Goal: Task Accomplishment & Management: Use online tool/utility

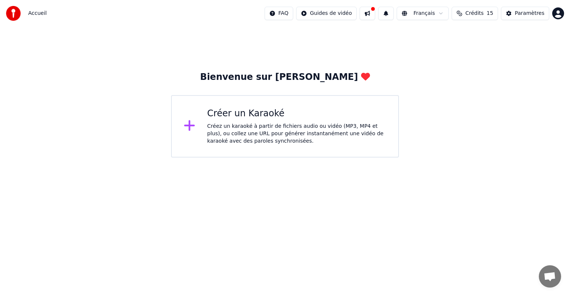
click at [212, 123] on div "Créez un karaoké à partir de fichiers audio ou vidéo (MP3, MP4 et plus), ou col…" at bounding box center [296, 134] width 179 height 22
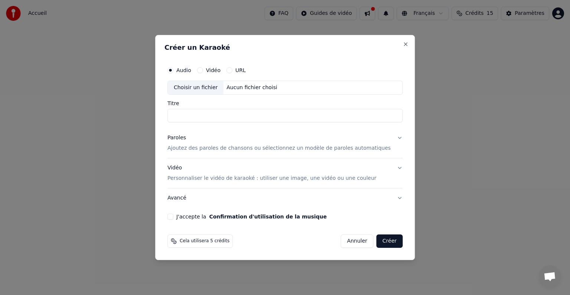
click at [220, 90] on div "Choisir un fichier" at bounding box center [196, 87] width 56 height 13
click at [209, 117] on input "Titre" at bounding box center [284, 115] width 235 height 13
type input "**********"
click at [186, 138] on div "Paroles" at bounding box center [176, 137] width 19 height 7
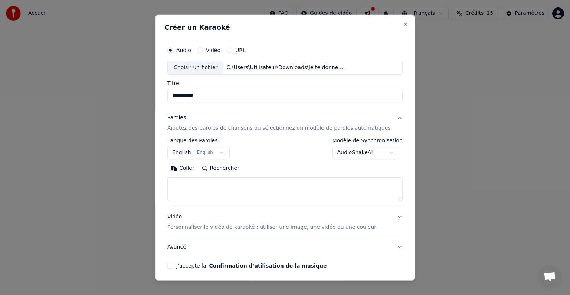
click at [188, 153] on button "English English" at bounding box center [198, 152] width 62 height 13
click at [282, 157] on body "**********" at bounding box center [285, 78] width 570 height 157
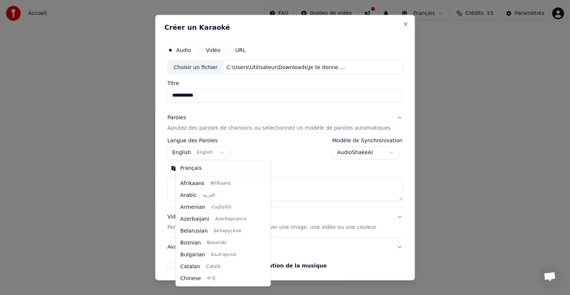
click at [184, 155] on body "**********" at bounding box center [285, 78] width 570 height 157
select select "**"
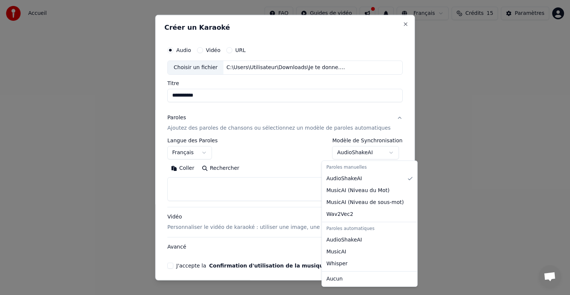
click at [364, 156] on body "**********" at bounding box center [285, 78] width 570 height 157
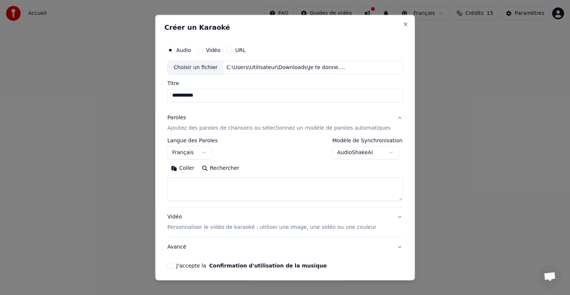
click at [121, 171] on div at bounding box center [285, 147] width 570 height 295
click at [255, 180] on textarea at bounding box center [284, 189] width 235 height 24
paste textarea "**********"
click at [232, 185] on textarea at bounding box center [273, 189] width 213 height 24
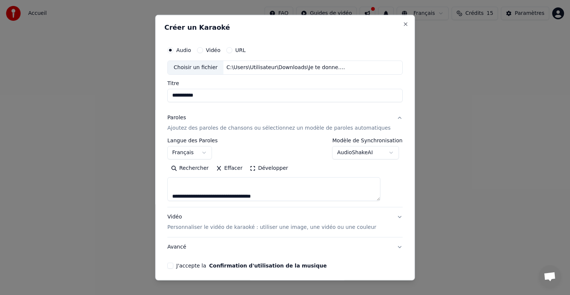
scroll to position [33, 0]
click at [193, 184] on textarea at bounding box center [273, 189] width 213 height 24
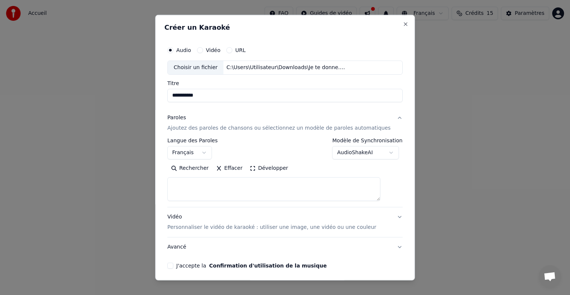
click at [187, 183] on textarea at bounding box center [273, 189] width 213 height 24
click at [182, 195] on textarea at bounding box center [273, 189] width 213 height 24
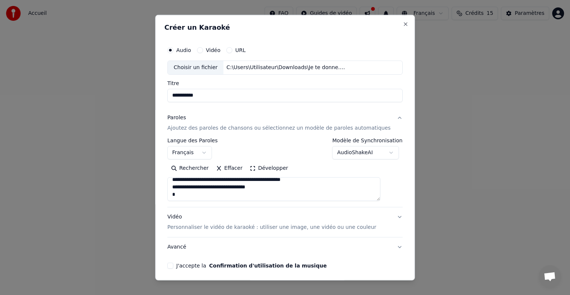
scroll to position [209, 0]
click at [182, 195] on textarea at bounding box center [273, 189] width 213 height 24
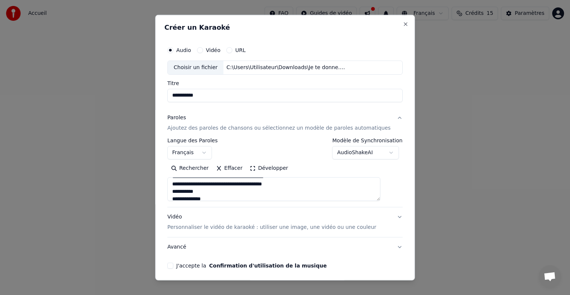
type textarea "**********"
click at [387, 218] on button "Vidéo Personnaliser le vidéo de karaoké : utiliser une image, une vidéo ou une …" at bounding box center [284, 222] width 235 height 30
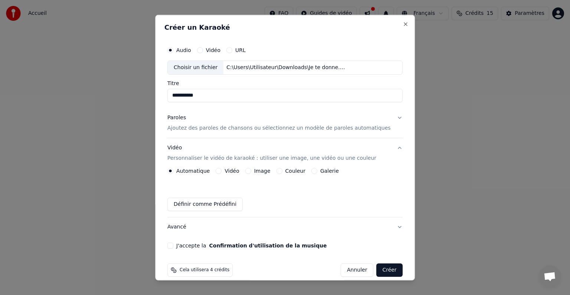
click at [233, 170] on label "Vidéo" at bounding box center [232, 170] width 14 height 5
click at [222, 170] on button "Vidéo" at bounding box center [219, 171] width 6 height 6
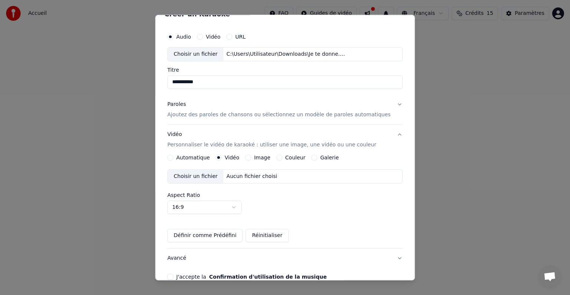
scroll to position [0, 0]
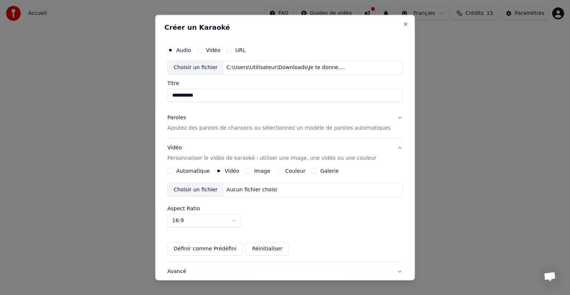
click at [191, 172] on label "Automatique" at bounding box center [192, 170] width 33 height 5
click at [173, 172] on button "Automatique" at bounding box center [170, 171] width 6 height 6
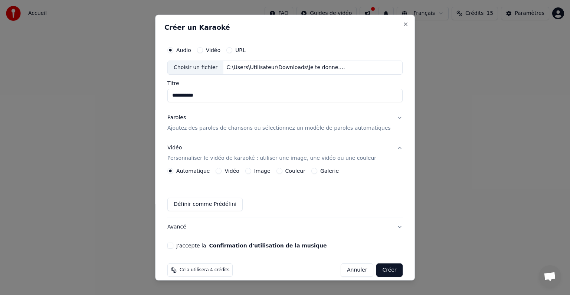
click at [261, 174] on div "Automatique Vidéo Image Couleur Galerie Définir comme Prédéfini" at bounding box center [284, 189] width 235 height 43
click at [283, 173] on button "Couleur" at bounding box center [280, 171] width 6 height 6
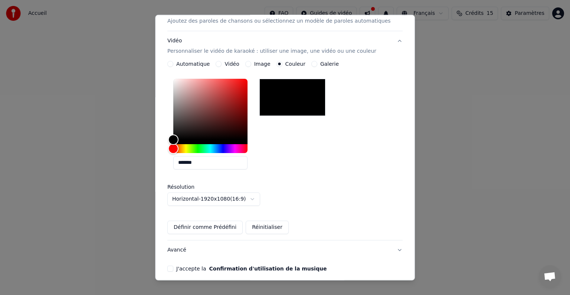
scroll to position [138, 0]
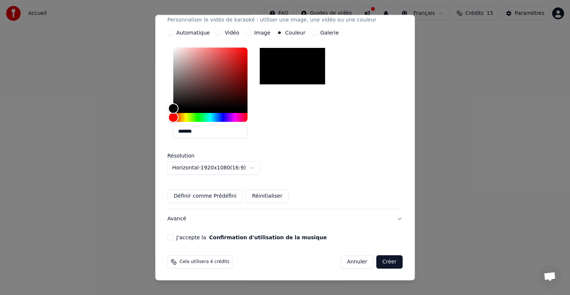
click at [173, 239] on button "J'accepte la Confirmation d'utilisation de la musique" at bounding box center [170, 237] width 6 height 6
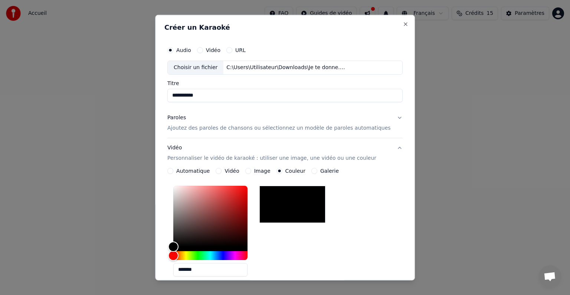
click at [222, 171] on button "Vidéo" at bounding box center [219, 171] width 6 height 6
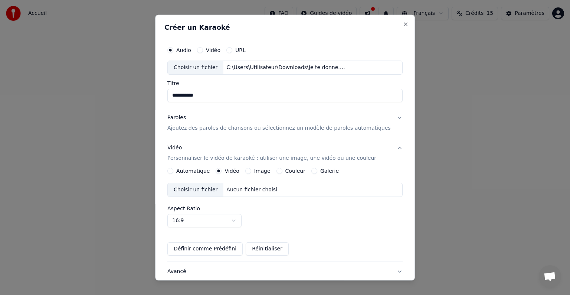
click at [192, 172] on label "Automatique" at bounding box center [192, 170] width 33 height 5
click at [173, 172] on button "Automatique" at bounding box center [170, 171] width 6 height 6
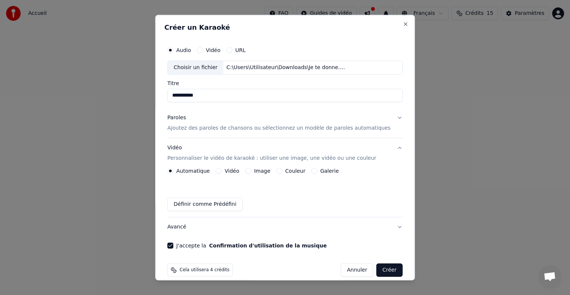
click at [260, 170] on label "Image" at bounding box center [262, 170] width 16 height 5
click at [251, 170] on button "Image" at bounding box center [248, 171] width 6 height 6
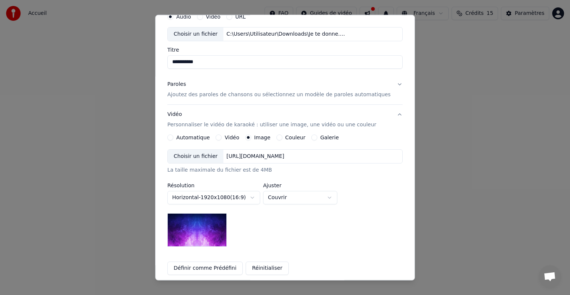
scroll to position [33, 0]
click at [281, 139] on button "Couleur" at bounding box center [280, 138] width 6 height 6
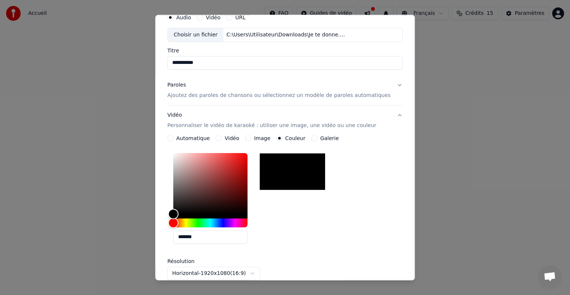
click at [255, 137] on div "Image" at bounding box center [257, 138] width 25 height 6
click at [251, 138] on button "Image" at bounding box center [248, 138] width 6 height 6
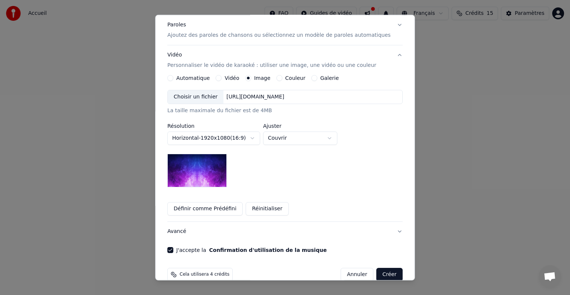
scroll to position [95, 0]
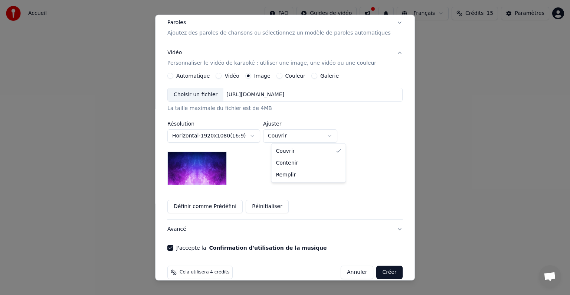
click at [320, 137] on body "**********" at bounding box center [285, 78] width 570 height 157
select select "****"
click at [300, 76] on label "Couleur" at bounding box center [296, 75] width 20 height 5
click at [283, 76] on button "Couleur" at bounding box center [280, 76] width 6 height 6
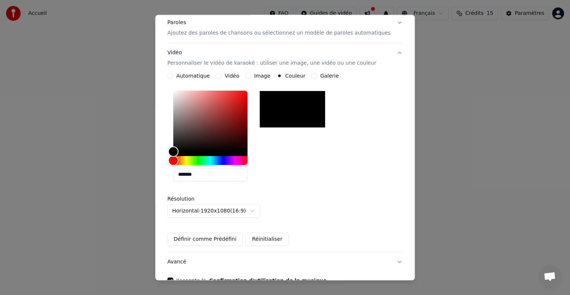
click at [321, 75] on label "Galerie" at bounding box center [329, 75] width 19 height 5
click at [317, 75] on button "Galerie" at bounding box center [315, 76] width 6 height 6
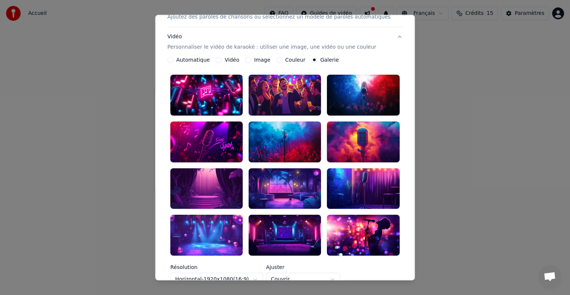
scroll to position [108, 0]
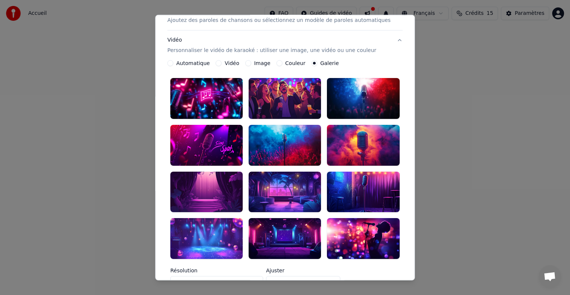
click at [298, 147] on div at bounding box center [285, 144] width 72 height 41
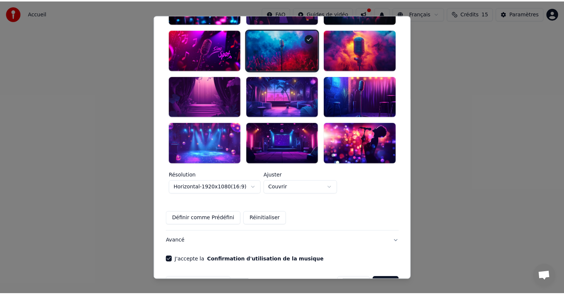
scroll to position [209, 0]
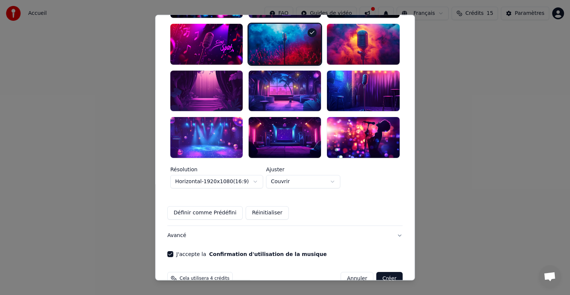
click at [377, 272] on button "Créer" at bounding box center [390, 278] width 26 height 13
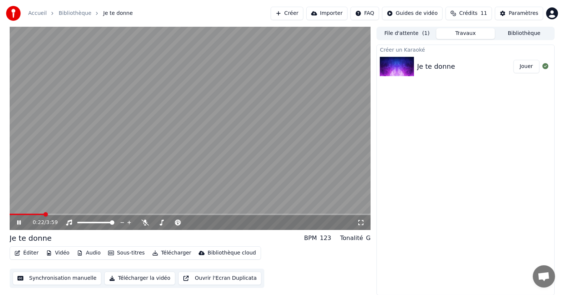
click at [9, 214] on div "0:22 / 3:59 Je te donne BPM 123 Tonalité G Éditer Vidéo Audio Sous-titres Téléc…" at bounding box center [282, 161] width 557 height 268
click at [12, 214] on span at bounding box center [11, 214] width 3 height 1
drag, startPoint x: 0, startPoint y: 211, endPoint x: 7, endPoint y: 212, distance: 7.6
click at [3, 211] on div "0:02 / 3:59 Je te donne BPM 123 Tonalité G Éditer Vidéo Audio Sous-titres Téléc…" at bounding box center [282, 161] width 564 height 268
click at [10, 212] on span at bounding box center [12, 214] width 4 height 4
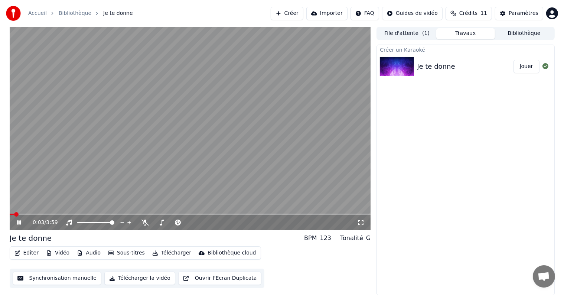
click at [361, 222] on icon at bounding box center [360, 222] width 7 height 6
click at [121, 221] on icon at bounding box center [122, 222] width 7 height 7
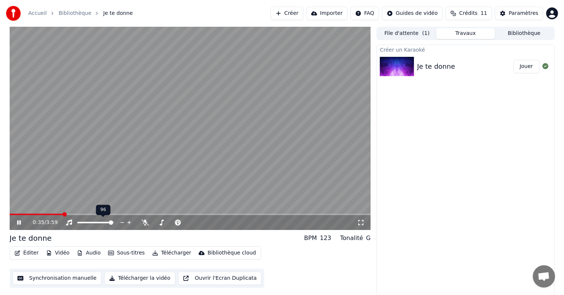
click at [121, 221] on icon at bounding box center [122, 222] width 7 height 7
click at [10, 215] on span at bounding box center [12, 214] width 4 height 4
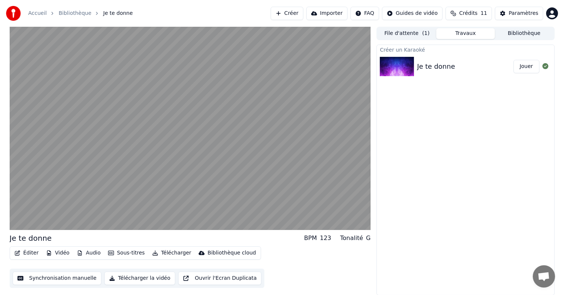
click at [45, 277] on button "Synchronisation manuelle" at bounding box center [57, 277] width 89 height 13
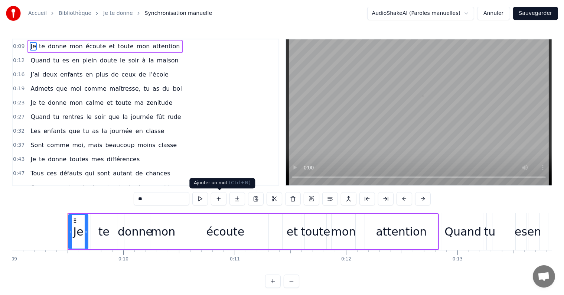
scroll to position [0, 1021]
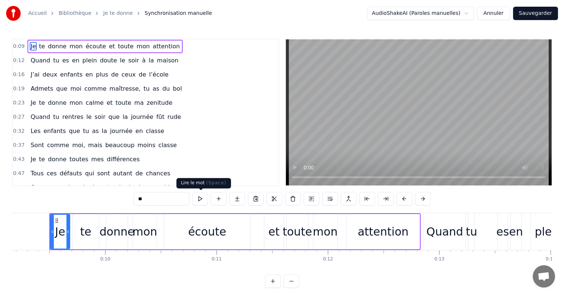
click at [201, 201] on button at bounding box center [200, 198] width 16 height 13
click at [92, 239] on div "te" at bounding box center [86, 231] width 26 height 35
click at [202, 198] on button at bounding box center [200, 198] width 16 height 13
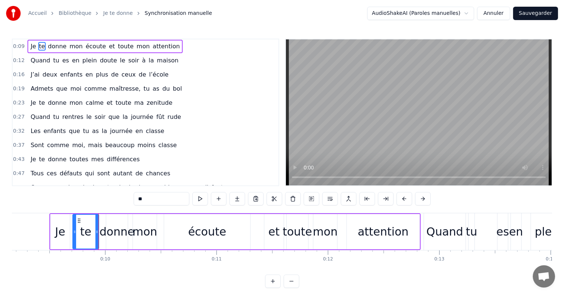
click at [113, 235] on div "donne" at bounding box center [117, 231] width 35 height 17
type input "*****"
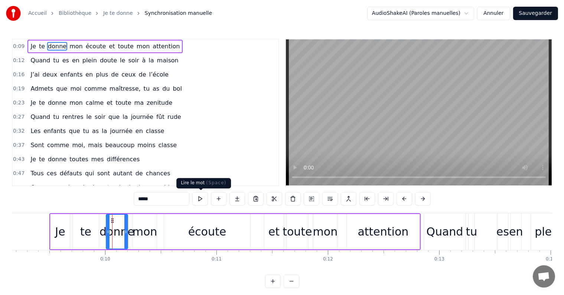
click at [201, 200] on button at bounding box center [200, 198] width 16 height 13
click at [202, 202] on button at bounding box center [200, 198] width 16 height 13
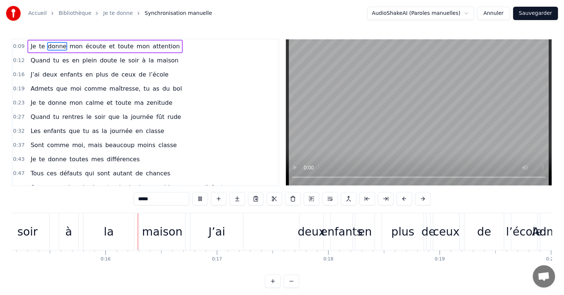
scroll to position [0, 1695]
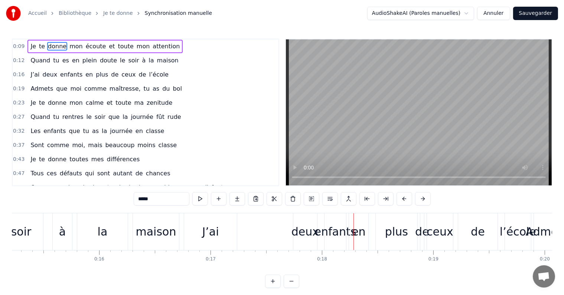
drag, startPoint x: 204, startPoint y: 228, endPoint x: 228, endPoint y: 227, distance: 23.8
click at [260, 228] on div "J’ai deux enfants en plus de ceux de l’école" at bounding box center [358, 231] width 349 height 37
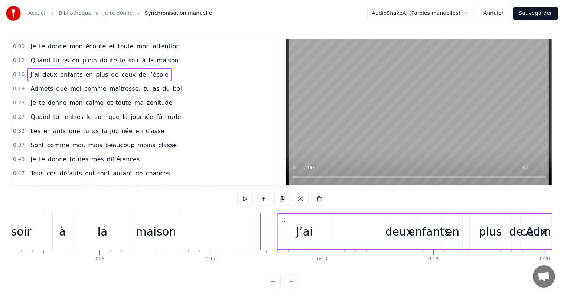
drag, startPoint x: 191, startPoint y: 220, endPoint x: 284, endPoint y: 224, distance: 92.9
click at [284, 224] on div "J’ai deux enfants en plus de ceux de l’école" at bounding box center [451, 231] width 349 height 37
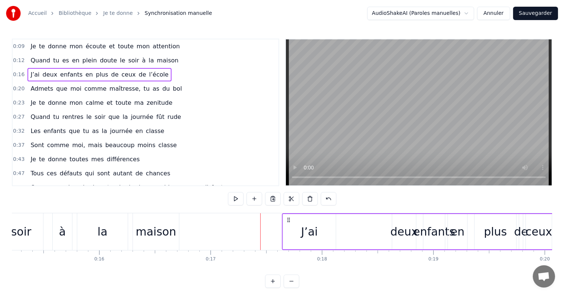
drag, startPoint x: 189, startPoint y: 220, endPoint x: 287, endPoint y: 221, distance: 98.0
click at [287, 221] on icon at bounding box center [289, 220] width 6 height 6
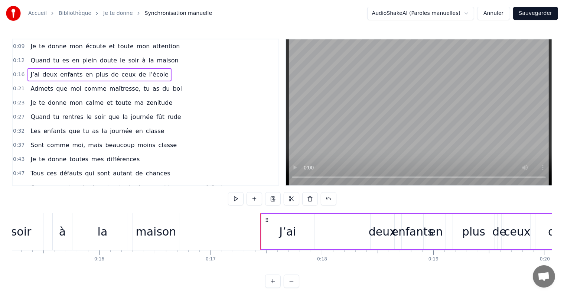
drag, startPoint x: 192, startPoint y: 221, endPoint x: 268, endPoint y: 221, distance: 76.5
click at [268, 221] on icon at bounding box center [267, 220] width 6 height 6
click at [236, 199] on button at bounding box center [236, 198] width 16 height 13
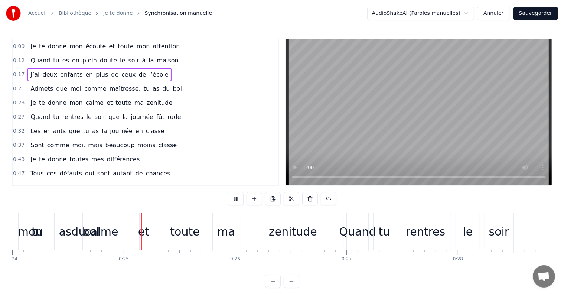
scroll to position [0, 2676]
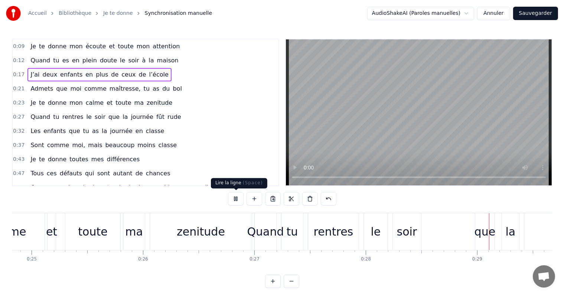
click at [234, 198] on button at bounding box center [236, 198] width 16 height 13
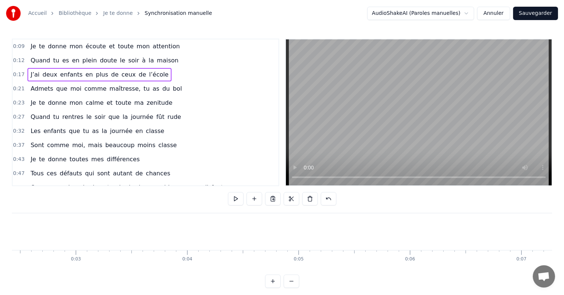
scroll to position [0, 0]
click at [236, 203] on button at bounding box center [236, 198] width 16 height 13
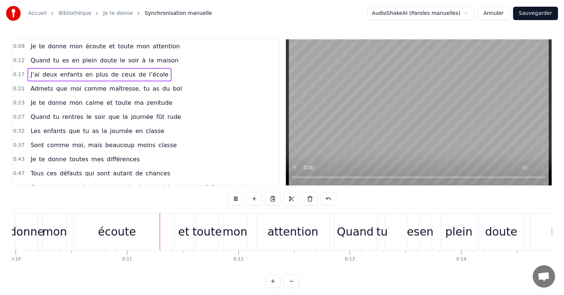
scroll to position [0, 1144]
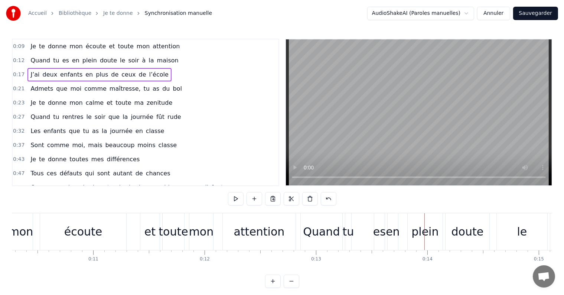
drag, startPoint x: 312, startPoint y: 227, endPoint x: 316, endPoint y: 229, distance: 4.7
click at [316, 229] on div "Quand" at bounding box center [321, 231] width 37 height 17
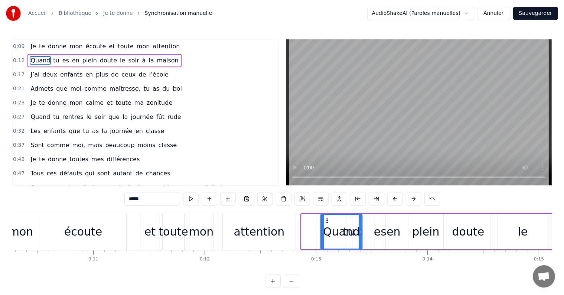
drag, startPoint x: 306, startPoint y: 220, endPoint x: 325, endPoint y: 225, distance: 20.0
click at [325, 225] on div "Quand" at bounding box center [341, 232] width 41 height 34
click at [327, 220] on icon at bounding box center [327, 221] width 6 height 6
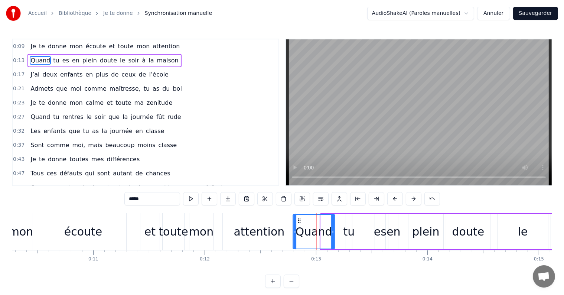
drag, startPoint x: 327, startPoint y: 220, endPoint x: 300, endPoint y: 221, distance: 27.5
click at [300, 221] on icon at bounding box center [300, 221] width 6 height 6
click at [376, 202] on button at bounding box center [377, 198] width 16 height 13
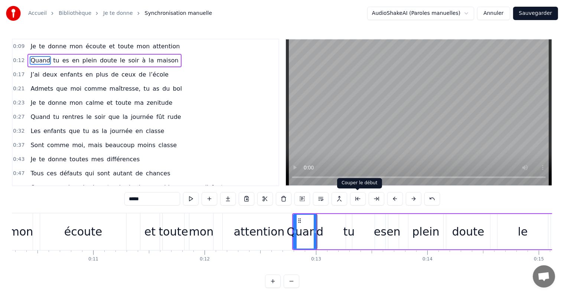
click at [357, 201] on button at bounding box center [358, 198] width 16 height 13
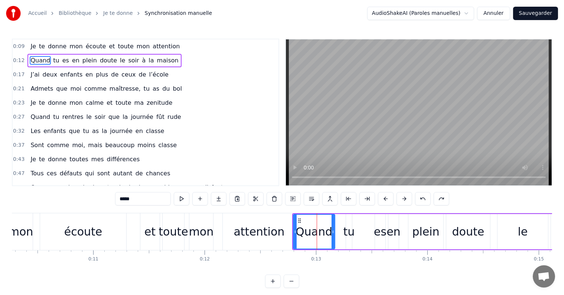
click at [491, 13] on button "Annuler" at bounding box center [493, 13] width 33 height 13
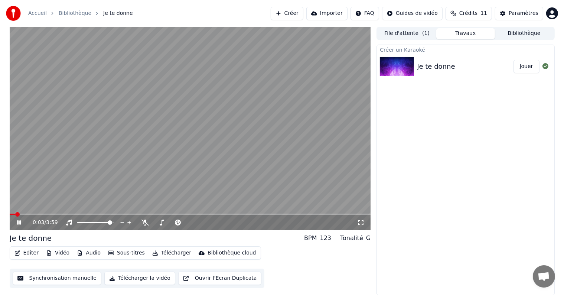
click at [16, 222] on icon at bounding box center [24, 222] width 17 height 6
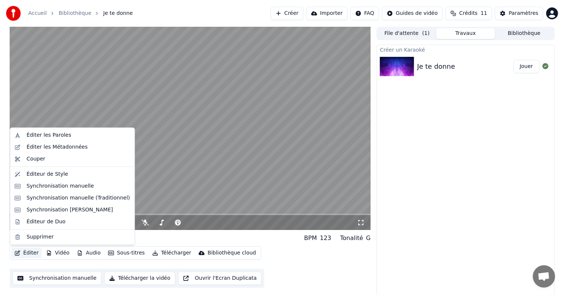
click at [28, 253] on button "Éditer" at bounding box center [27, 253] width 30 height 10
click at [44, 225] on div "Éditeur de Duo" at bounding box center [45, 221] width 39 height 7
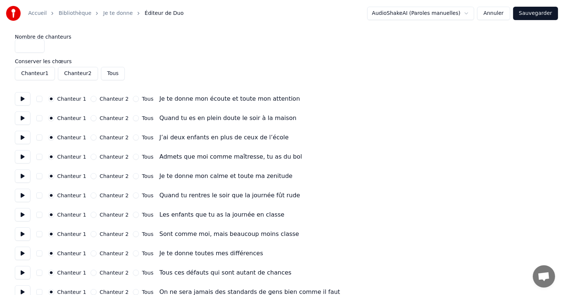
click at [61, 100] on label "Chanteur 1" at bounding box center [71, 98] width 29 height 5
click at [54, 100] on button "Chanteur 1" at bounding box center [51, 99] width 6 height 6
click at [32, 73] on button "Chanteur 1" at bounding box center [35, 73] width 40 height 13
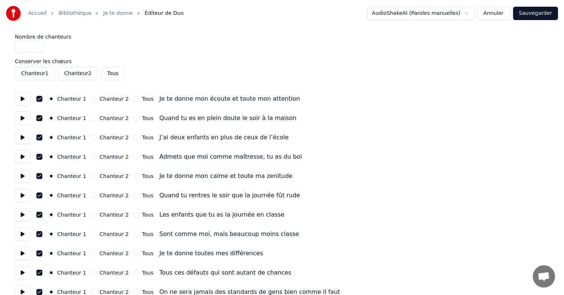
click at [39, 100] on button "button" at bounding box center [39, 99] width 6 height 6
click at [36, 75] on button "Chanteur 1" at bounding box center [35, 73] width 40 height 13
click at [39, 99] on button "button" at bounding box center [39, 99] width 6 height 6
click at [38, 120] on button "button" at bounding box center [39, 118] width 6 height 6
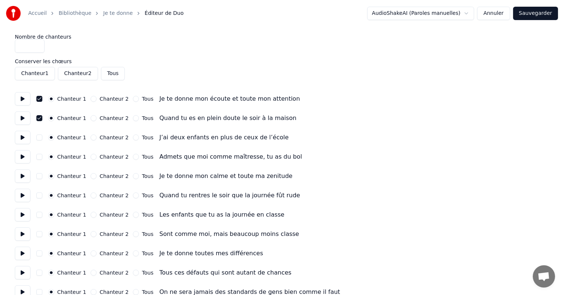
click at [40, 138] on button "button" at bounding box center [39, 137] width 6 height 6
click at [37, 157] on button "button" at bounding box center [39, 157] width 6 height 6
click at [91, 176] on button "Chanteur 2" at bounding box center [94, 176] width 6 height 6
click at [89, 198] on div "Chanteur 1 Chanteur 2 Tous Quand tu rentres le soir que la journée fût rude" at bounding box center [282, 195] width 534 height 13
click at [91, 196] on button "Chanteur 2" at bounding box center [94, 195] width 6 height 6
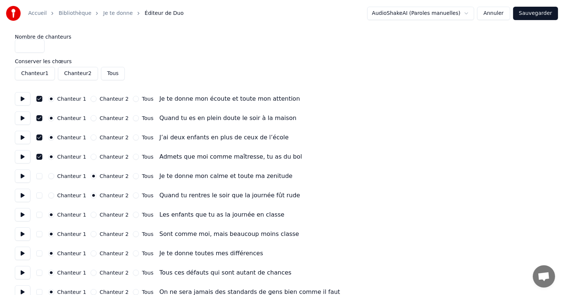
click at [91, 215] on button "Chanteur 2" at bounding box center [94, 215] width 6 height 6
click at [91, 233] on button "Chanteur 2" at bounding box center [94, 234] width 6 height 6
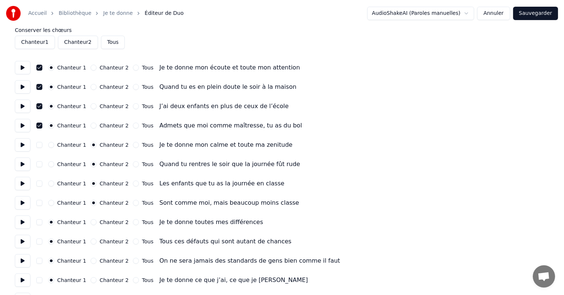
scroll to position [31, 0]
click at [133, 221] on button "Tous" at bounding box center [136, 222] width 6 height 6
click at [133, 242] on button "Tous" at bounding box center [136, 241] width 6 height 6
click at [129, 264] on div "Chanteur 1 Chanteur 2 Tous On ne sera jamais des standards de gens bien comme i…" at bounding box center [282, 260] width 534 height 13
click at [133, 262] on button "Tous" at bounding box center [136, 261] width 6 height 6
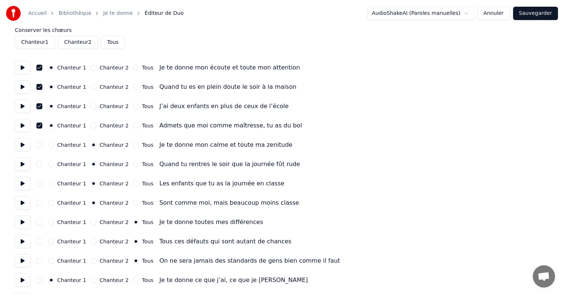
drag, startPoint x: 128, startPoint y: 262, endPoint x: 128, endPoint y: 282, distance: 20.1
click at [133, 282] on button "Tous" at bounding box center [136, 280] width 6 height 6
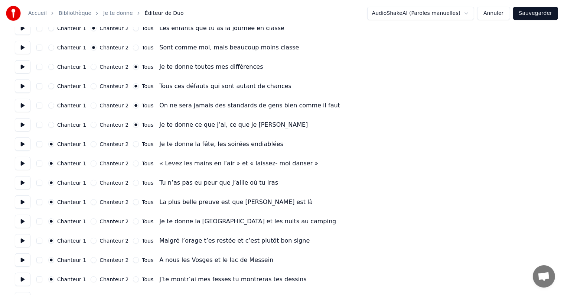
scroll to position [186, 0]
click at [91, 221] on button "Chanteur 2" at bounding box center [94, 222] width 6 height 6
click at [92, 221] on circle "button" at bounding box center [93, 222] width 3 height 3
click at [91, 242] on button "Chanteur 2" at bounding box center [94, 241] width 6 height 6
click at [90, 265] on div "Chanteur 1 Chanteur 2 Tous A nous les Vosges et le lac de Messein" at bounding box center [282, 260] width 534 height 13
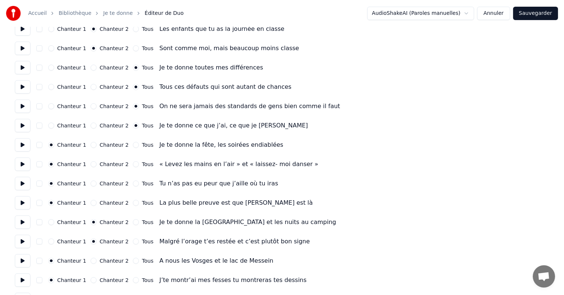
click at [91, 263] on button "Chanteur 2" at bounding box center [94, 261] width 6 height 6
click at [91, 282] on button "Chanteur 2" at bounding box center [94, 280] width 6 height 6
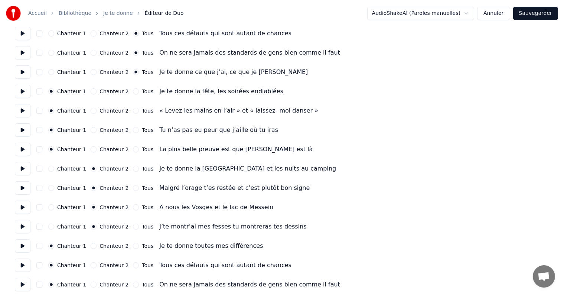
scroll to position [239, 0]
click at [133, 247] on button "Tous" at bounding box center [136, 246] width 6 height 6
click at [133, 267] on button "Tous" at bounding box center [136, 265] width 6 height 6
click at [133, 285] on button "Tous" at bounding box center [136, 284] width 6 height 6
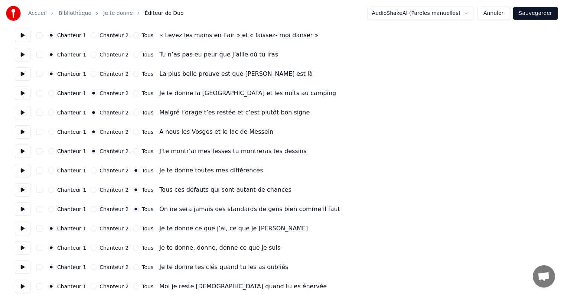
scroll to position [367, 0]
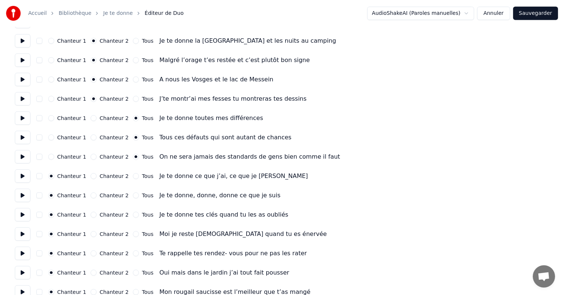
click at [133, 177] on button "Tous" at bounding box center [136, 176] width 6 height 6
click at [133, 196] on button "Tous" at bounding box center [136, 195] width 6 height 6
click at [91, 234] on button "Chanteur 2" at bounding box center [94, 234] width 6 height 6
click at [91, 272] on button "Chanteur 2" at bounding box center [94, 273] width 6 height 6
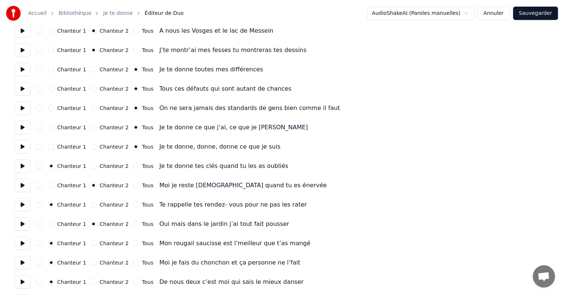
scroll to position [416, 0]
click at [91, 263] on button "Chanteur 2" at bounding box center [94, 262] width 6 height 6
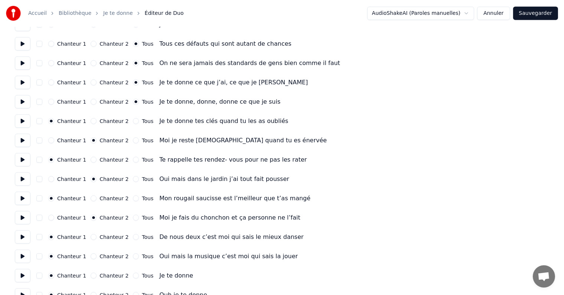
scroll to position [461, 0]
click at [91, 255] on button "Chanteur 2" at bounding box center [94, 255] width 6 height 6
click at [133, 275] on button "Tous" at bounding box center [136, 275] width 6 height 6
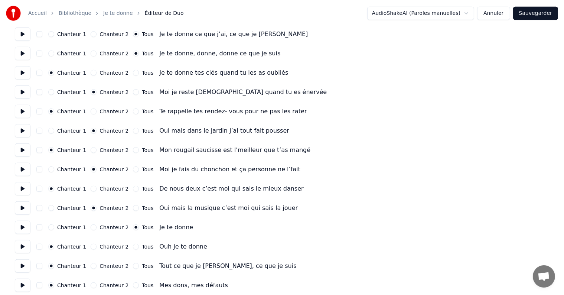
scroll to position [509, 0]
click at [133, 247] on button "Tous" at bounding box center [136, 246] width 6 height 6
click at [133, 264] on button "Tous" at bounding box center [136, 266] width 6 height 6
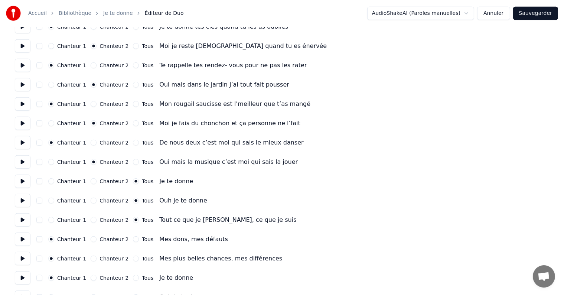
scroll to position [555, 0]
click at [133, 239] on button "Tous" at bounding box center [136, 239] width 6 height 6
click at [133, 257] on button "Tous" at bounding box center [136, 258] width 6 height 6
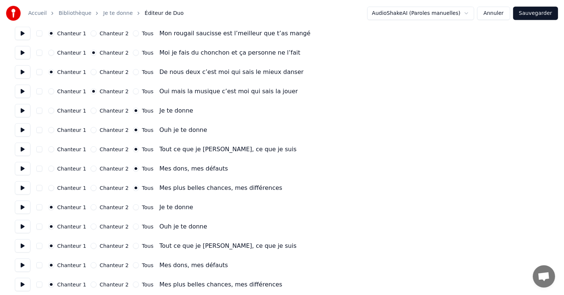
scroll to position [626, 0]
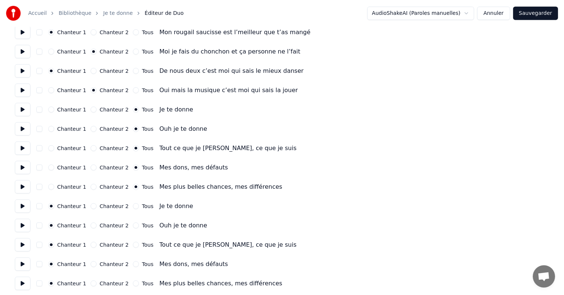
click at [133, 209] on button "Tous" at bounding box center [136, 206] width 6 height 6
click at [133, 228] on button "Tous" at bounding box center [136, 225] width 6 height 6
click at [133, 247] on button "Tous" at bounding box center [136, 245] width 6 height 6
click at [133, 265] on button "Tous" at bounding box center [136, 264] width 6 height 6
click at [133, 284] on button "Tous" at bounding box center [136, 283] width 6 height 6
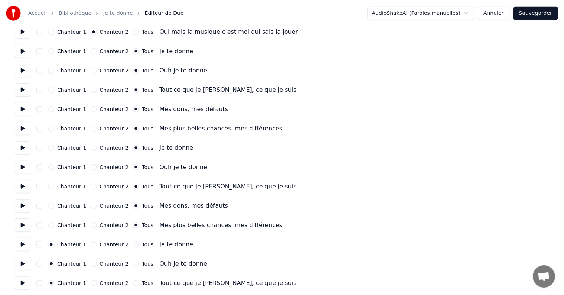
scroll to position [686, 0]
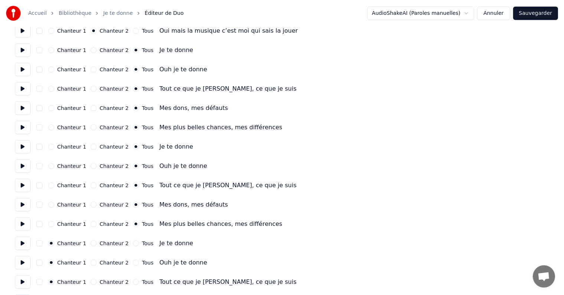
click at [128, 246] on div "Chanteur 1 Chanteur 2 Tous Je te donne" at bounding box center [282, 243] width 534 height 13
click at [133, 262] on button "Tous" at bounding box center [136, 263] width 6 height 6
click at [133, 241] on button "Tous" at bounding box center [136, 243] width 6 height 6
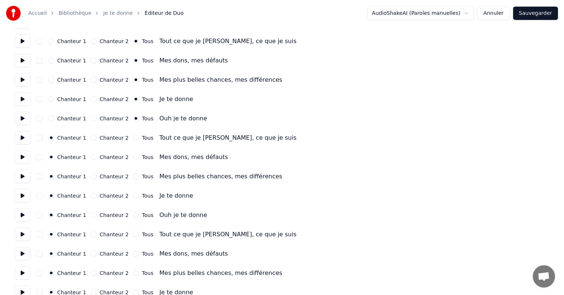
scroll to position [831, 0]
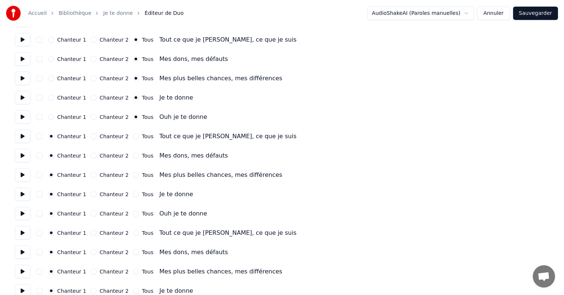
click at [133, 137] on button "Tous" at bounding box center [136, 136] width 6 height 6
click at [133, 157] on button "Tous" at bounding box center [136, 156] width 6 height 6
click at [135, 157] on circle "button" at bounding box center [136, 155] width 3 height 3
click at [133, 177] on button "Tous" at bounding box center [136, 175] width 6 height 6
click at [129, 199] on div "Chanteur 1 Chanteur 2 Tous Je te donne" at bounding box center [282, 194] width 534 height 13
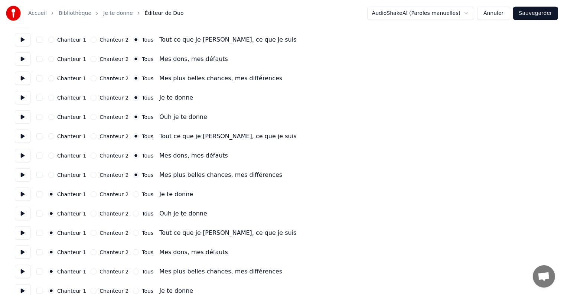
click at [133, 195] on button "Tous" at bounding box center [136, 194] width 6 height 6
click at [128, 218] on div "Chanteur 1 Chanteur 2 Tous Ouh je te donne" at bounding box center [282, 213] width 534 height 13
click at [133, 213] on button "Tous" at bounding box center [136, 214] width 6 height 6
click at [133, 232] on button "Tous" at bounding box center [136, 233] width 6 height 6
click at [133, 251] on button "Tous" at bounding box center [136, 252] width 6 height 6
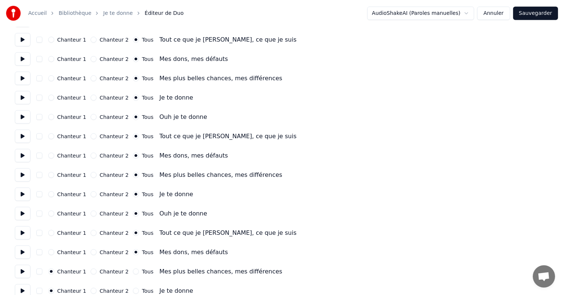
click at [133, 272] on button "Tous" at bounding box center [136, 271] width 6 height 6
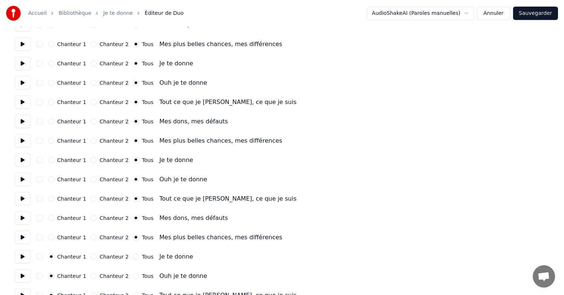
scroll to position [867, 0]
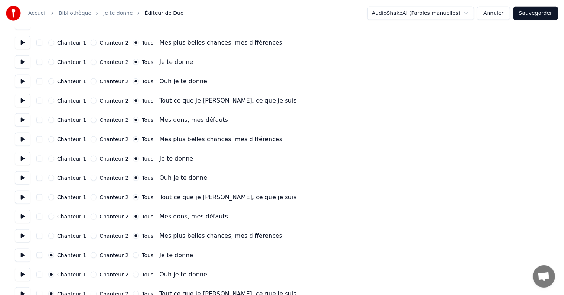
click at [129, 251] on div "Chanteur 1 Chanteur 2 Tous Je te donne" at bounding box center [282, 254] width 534 height 13
click at [133, 256] on button "Tous" at bounding box center [136, 255] width 6 height 6
click at [133, 277] on button "Tous" at bounding box center [136, 274] width 6 height 6
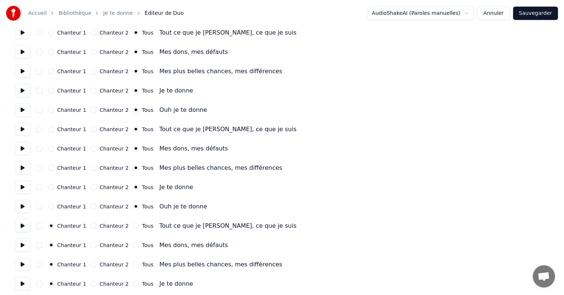
scroll to position [936, 0]
click at [133, 227] on button "Tous" at bounding box center [136, 225] width 6 height 6
drag, startPoint x: 128, startPoint y: 227, endPoint x: 131, endPoint y: 244, distance: 16.6
click at [133, 244] on button "Tous" at bounding box center [136, 244] width 6 height 6
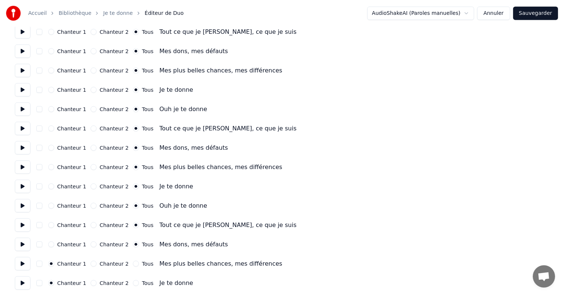
scroll to position [938, 0]
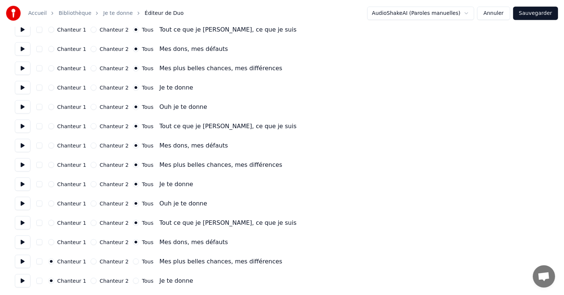
click at [133, 260] on button "Tous" at bounding box center [136, 261] width 6 height 6
click at [133, 280] on button "Tous" at bounding box center [136, 281] width 6 height 6
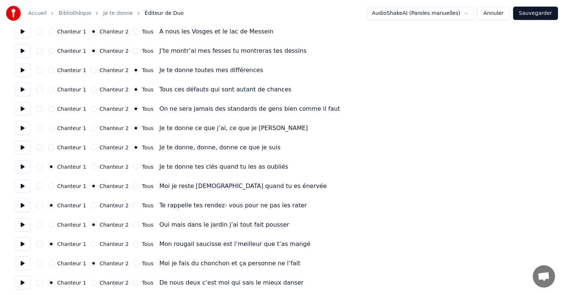
scroll to position [410, 0]
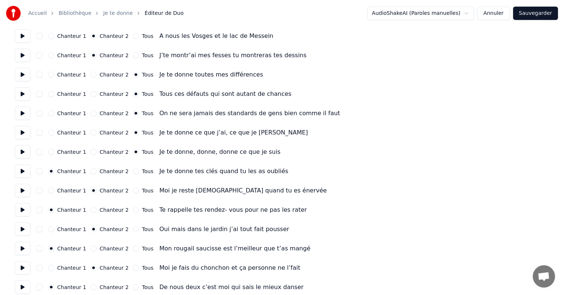
click at [532, 14] on button "Sauvegarder" at bounding box center [535, 13] width 45 height 13
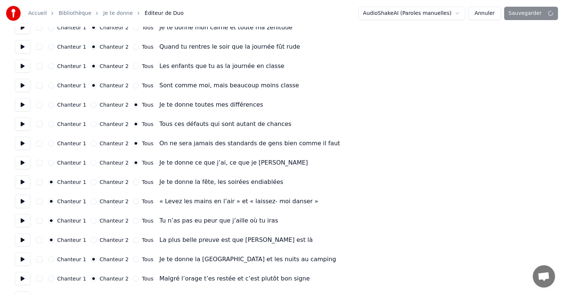
scroll to position [162, 0]
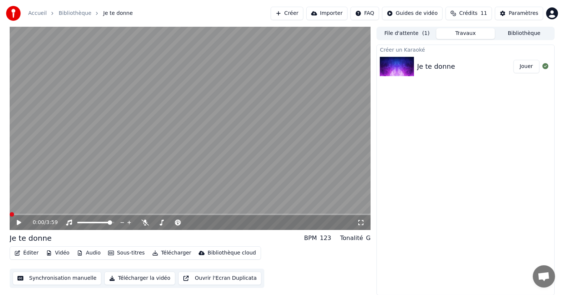
click at [22, 222] on icon at bounding box center [24, 222] width 17 height 6
click at [144, 223] on icon at bounding box center [144, 222] width 7 height 6
click at [79, 223] on div at bounding box center [103, 222] width 60 height 7
click at [77, 220] on span at bounding box center [79, 222] width 4 height 4
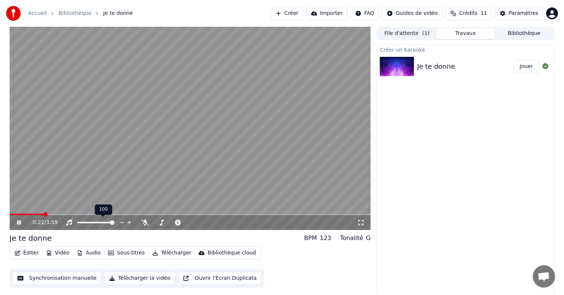
click at [114, 221] on span at bounding box center [112, 222] width 4 height 4
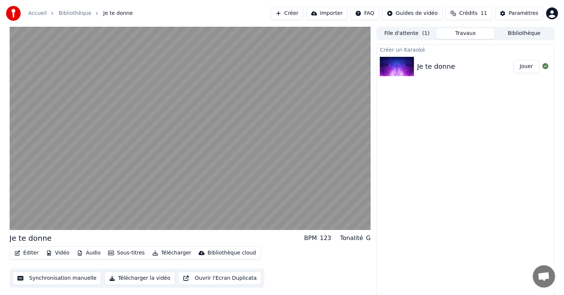
click at [76, 279] on button "Synchronisation manuelle" at bounding box center [57, 277] width 89 height 13
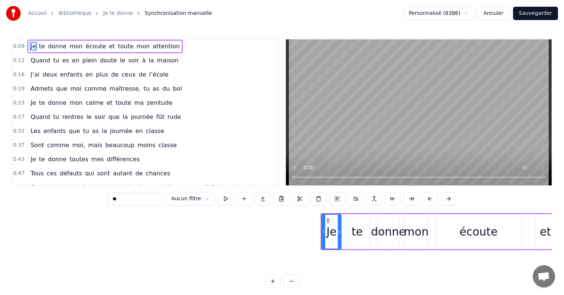
scroll to position [0, 1021]
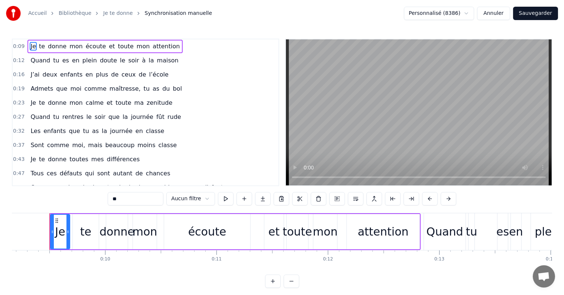
click at [472, 14] on html "Accueil Bibliothèque Je te donne Synchronisation manuelle Personnalisé (8386) A…" at bounding box center [282, 150] width 564 height 300
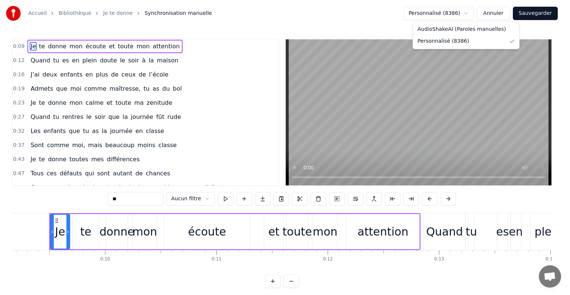
click at [502, 10] on html "Accueil Bibliothèque Je te donne Synchronisation manuelle Personnalisé (8386) A…" at bounding box center [285, 150] width 570 height 300
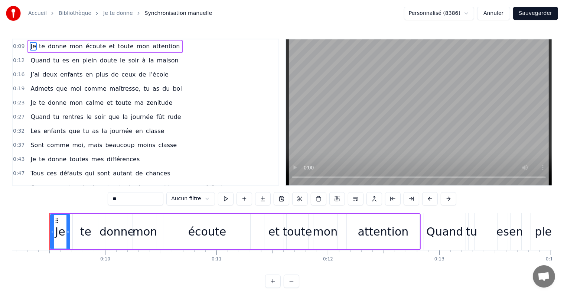
click at [502, 10] on button "Annuler" at bounding box center [493, 13] width 33 height 13
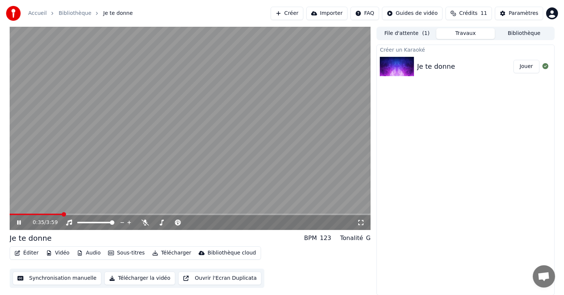
click at [62, 215] on span at bounding box center [190, 214] width 361 height 1
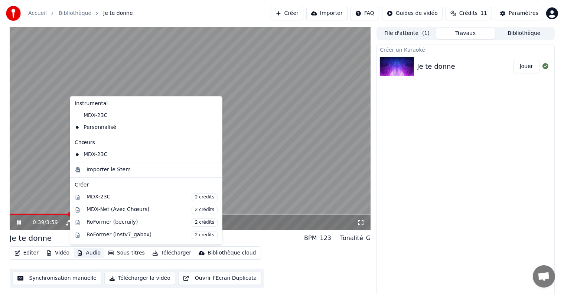
click at [84, 252] on button "Audio" at bounding box center [89, 253] width 30 height 10
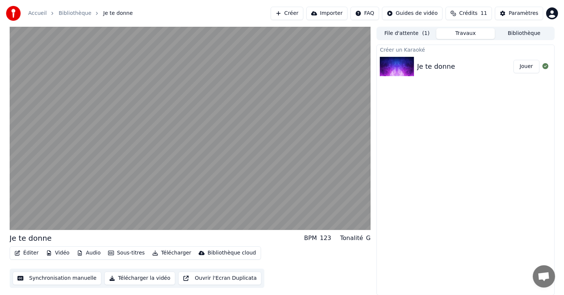
click at [366, 266] on div "Éditer Vidéo Audio Sous-titres Télécharger Bibliothèque cloud Synchronisation m…" at bounding box center [190, 267] width 361 height 42
click at [439, 192] on div "Créer un Karaoké Je te donne Jouer" at bounding box center [466, 170] width 178 height 251
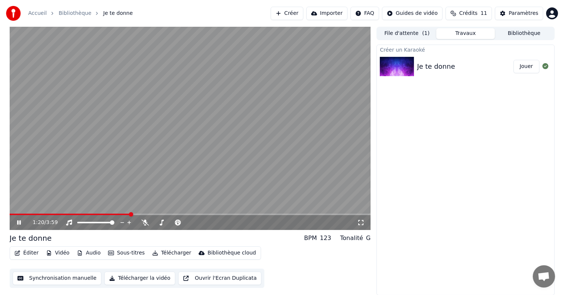
click at [15, 221] on div "1:20 / 3:59" at bounding box center [190, 222] width 355 height 7
click at [198, 133] on video at bounding box center [190, 128] width 361 height 203
click at [516, 12] on div "Paramètres" at bounding box center [524, 13] width 30 height 7
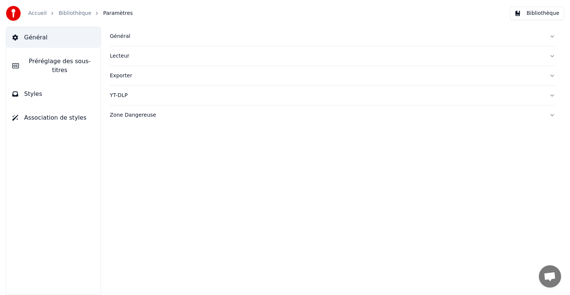
click at [67, 65] on span "Préréglage des sous-titres" at bounding box center [60, 66] width 70 height 18
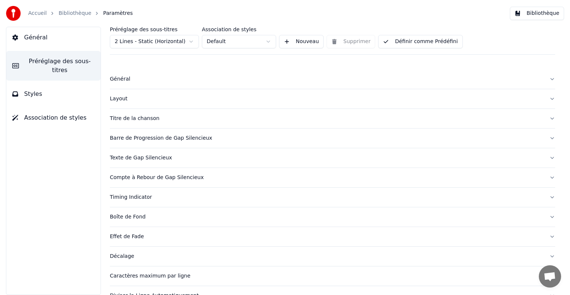
scroll to position [35, 0]
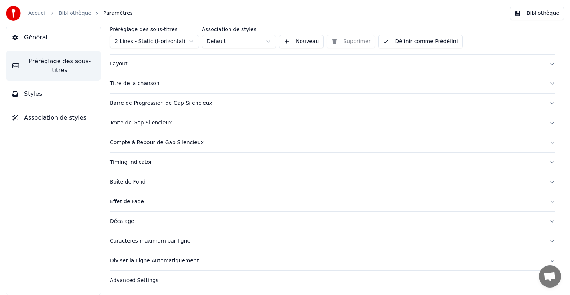
click at [123, 218] on div "Décalage" at bounding box center [327, 221] width 434 height 7
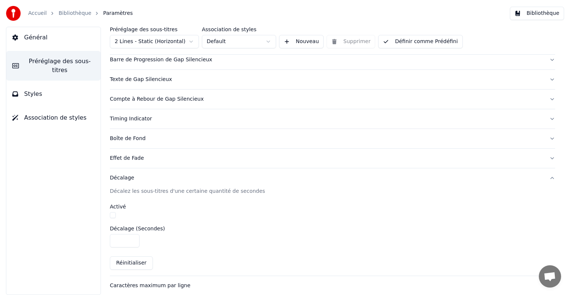
scroll to position [69, 0]
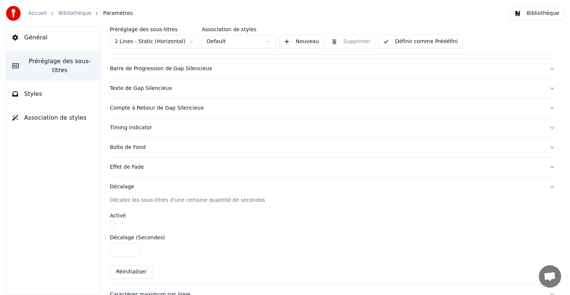
click at [31, 47] on button "Général" at bounding box center [53, 37] width 94 height 21
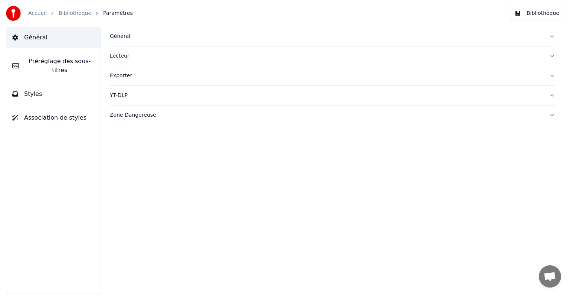
scroll to position [0, 0]
click at [37, 16] on link "Accueil" at bounding box center [37, 13] width 19 height 7
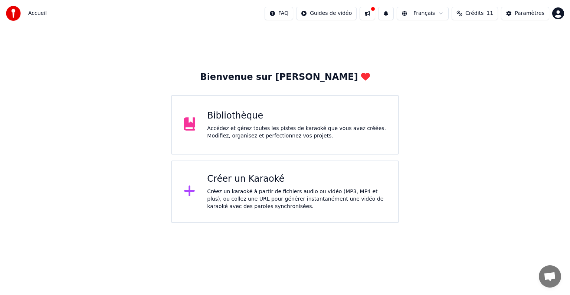
click at [375, 16] on button at bounding box center [368, 13] width 16 height 13
click at [293, 46] on div "Bienvenue sur Youka Bibliothèque Accédez et gérez toutes les pistes de karaoké …" at bounding box center [285, 125] width 570 height 196
click at [240, 169] on div "Créer un Karaoké Créez un karaoké à partir de fichiers audio ou vidéo (MP3, MP4…" at bounding box center [285, 191] width 228 height 62
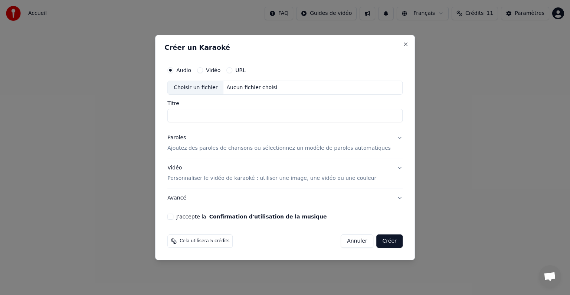
click at [228, 120] on input "Titre" at bounding box center [284, 115] width 235 height 13
click at [195, 90] on div "Choisir un fichier" at bounding box center [196, 87] width 56 height 13
type input "**********"
click at [227, 150] on p "Ajoutez des paroles de chansons ou sélectionnez un modèle de paroles automatiqu…" at bounding box center [279, 147] width 224 height 7
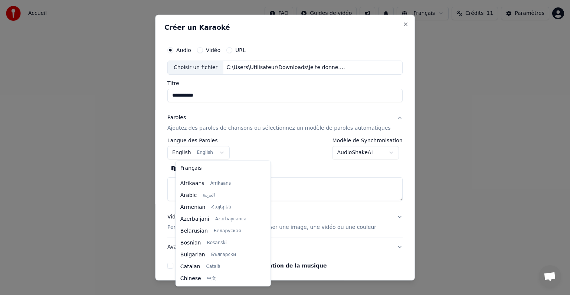
click at [191, 153] on body "**********" at bounding box center [285, 111] width 570 height 223
select select "**"
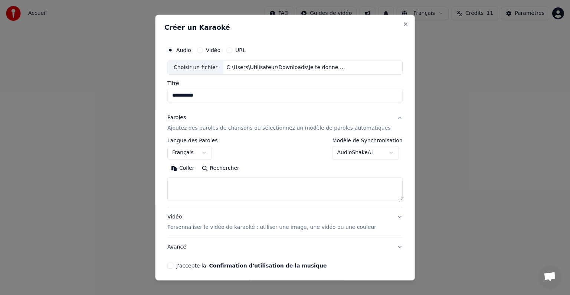
click at [187, 183] on textarea at bounding box center [284, 189] width 235 height 24
paste textarea "**********"
click at [187, 183] on textarea at bounding box center [273, 189] width 213 height 24
click at [255, 170] on button "Développer" at bounding box center [270, 168] width 46 height 12
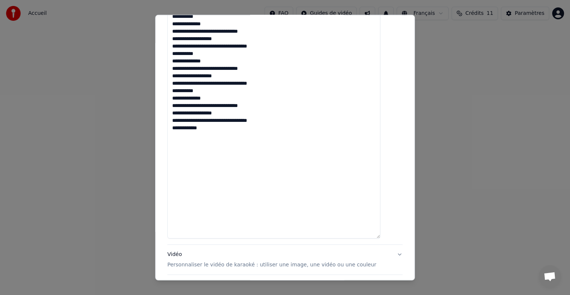
scroll to position [538, 0]
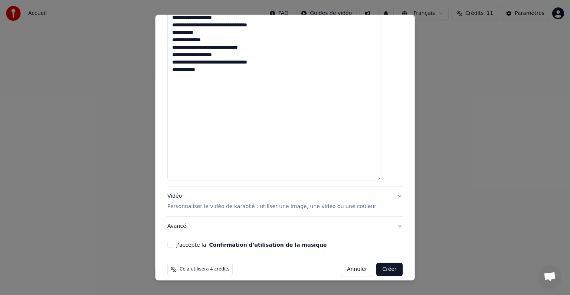
scroll to position [601, 0]
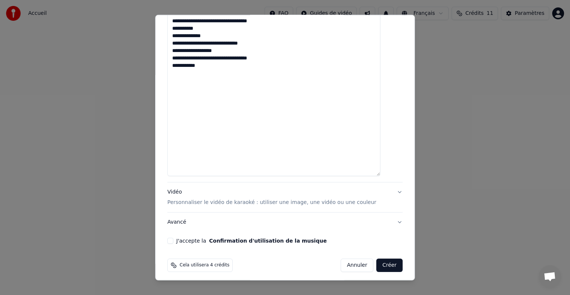
type textarea "**********"
click at [317, 200] on p "Personnaliser le vidéo de karaoké : utiliser une image, une vidéo ou une couleur" at bounding box center [271, 202] width 209 height 7
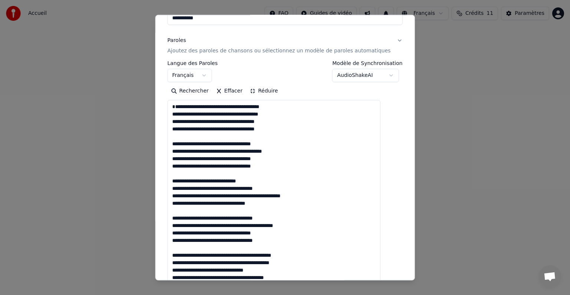
scroll to position [8, 0]
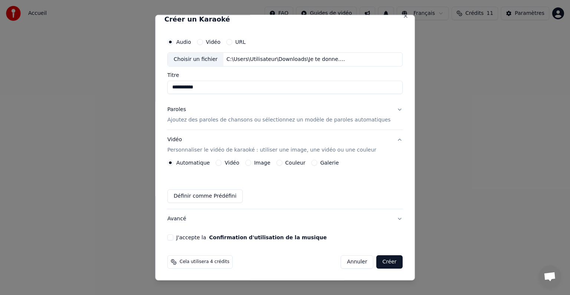
click at [259, 160] on label "Image" at bounding box center [262, 162] width 16 height 5
click at [251, 160] on button "Image" at bounding box center [248, 163] width 6 height 6
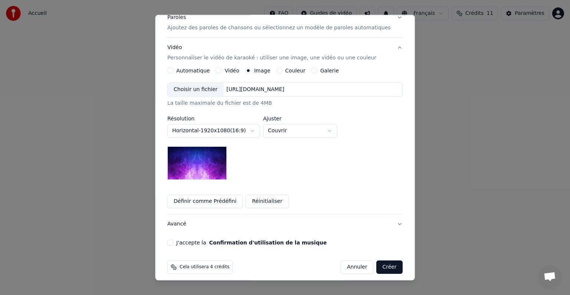
scroll to position [101, 0]
click at [315, 69] on button "Galerie" at bounding box center [315, 70] width 6 height 6
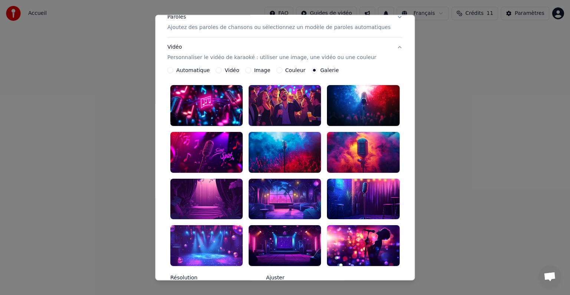
click at [282, 149] on div at bounding box center [285, 151] width 72 height 41
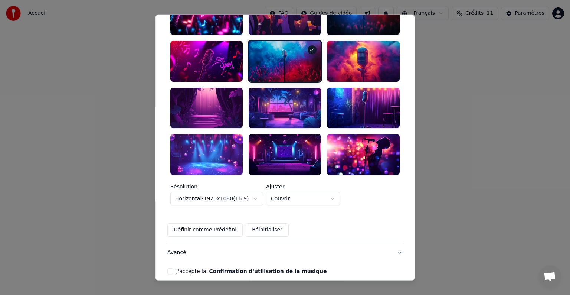
scroll to position [209, 0]
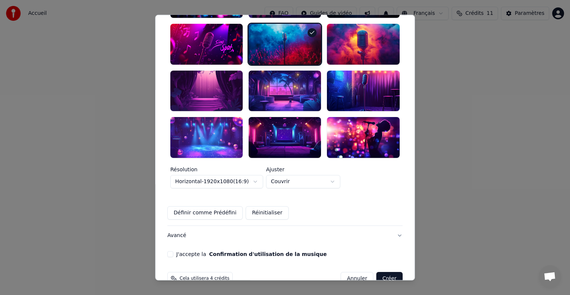
click at [221, 206] on button "Définir comme Prédéfini" at bounding box center [204, 212] width 75 height 13
click at [183, 226] on button "Avancé" at bounding box center [284, 235] width 235 height 19
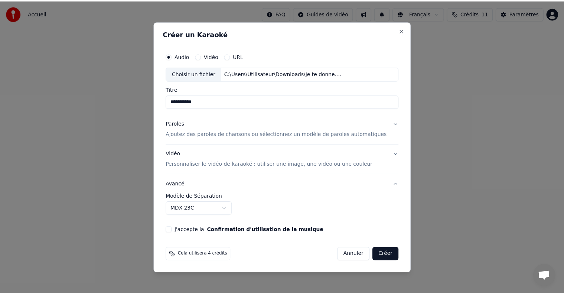
scroll to position [0, 0]
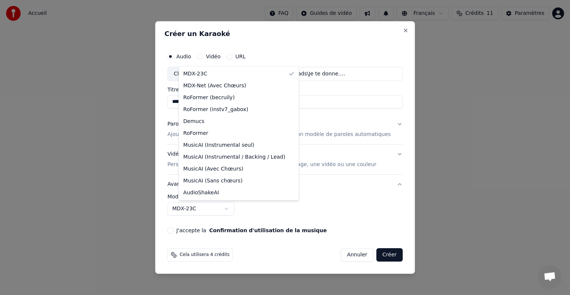
click at [240, 209] on body "**********" at bounding box center [285, 111] width 570 height 223
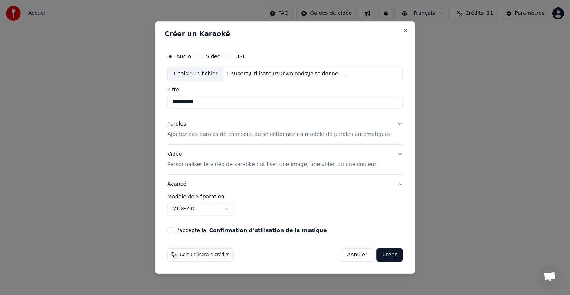
click at [317, 199] on body "**********" at bounding box center [285, 111] width 570 height 223
click at [173, 230] on button "J'accepte la Confirmation d'utilisation de la musique" at bounding box center [170, 230] width 6 height 6
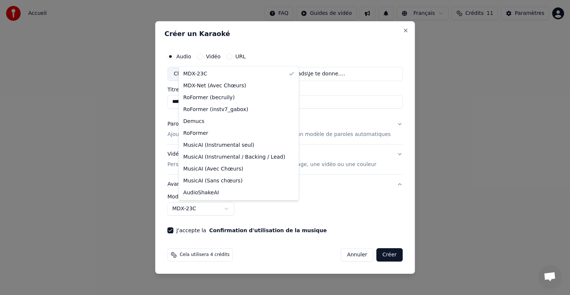
click at [215, 207] on body "**********" at bounding box center [285, 111] width 570 height 223
select select "**********"
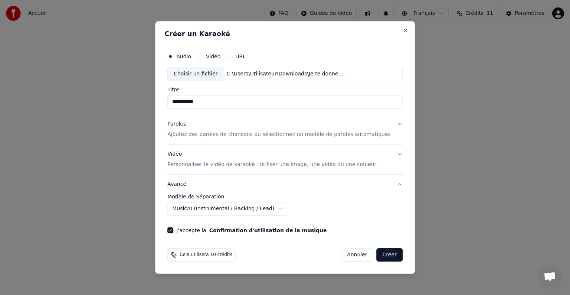
click at [377, 257] on button "Créer" at bounding box center [390, 254] width 26 height 13
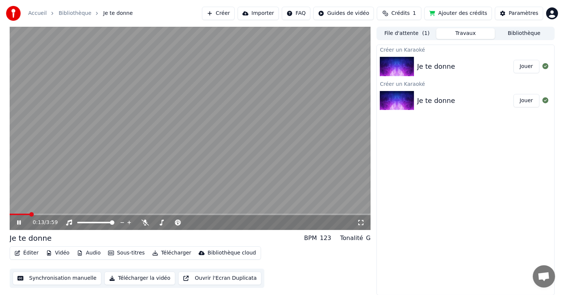
click at [16, 224] on icon at bounding box center [24, 222] width 17 height 6
click at [395, 32] on button "File d'attente ( 1 )" at bounding box center [407, 33] width 59 height 11
click at [466, 36] on button "Travaux" at bounding box center [465, 33] width 59 height 11
click at [405, 97] on img at bounding box center [397, 100] width 34 height 19
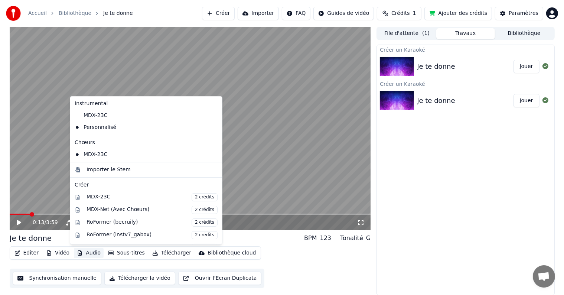
click at [82, 254] on button "Audio" at bounding box center [89, 253] width 30 height 10
click at [96, 114] on div "MDX-23C" at bounding box center [141, 116] width 138 height 12
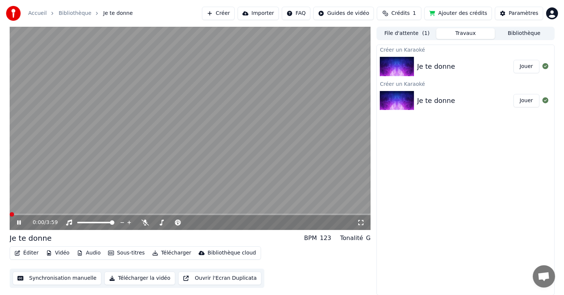
click at [18, 220] on icon at bounding box center [24, 222] width 17 height 6
click at [16, 226] on div "0:13 / 3:59" at bounding box center [190, 222] width 361 height 15
click at [17, 224] on icon at bounding box center [19, 222] width 4 height 5
click at [17, 212] on video at bounding box center [190, 128] width 361 height 203
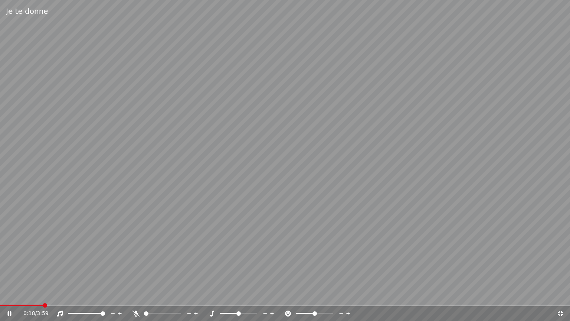
drag, startPoint x: 13, startPoint y: 304, endPoint x: 18, endPoint y: 304, distance: 4.5
click at [18, 294] on div "Je te donne 0:18 / 3:59" at bounding box center [285, 160] width 570 height 321
click at [18, 294] on span at bounding box center [9, 304] width 19 height 1
click at [7, 294] on icon at bounding box center [9, 313] width 4 height 5
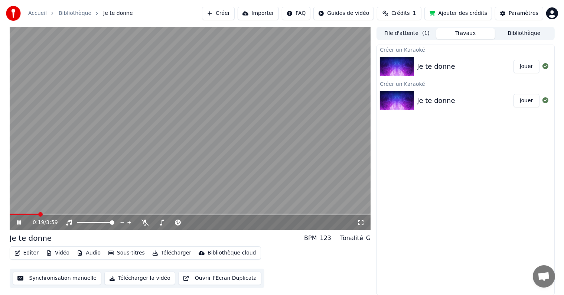
click at [21, 221] on icon at bounding box center [24, 222] width 17 height 6
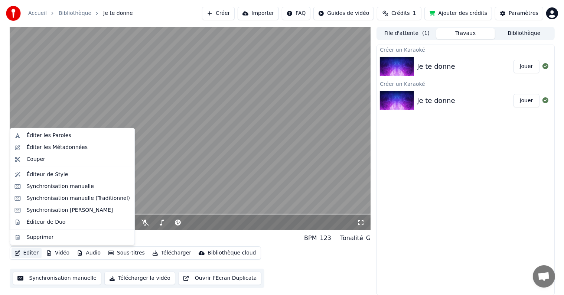
click at [30, 253] on button "Éditer" at bounding box center [27, 253] width 30 height 10
click at [42, 221] on div "Éditeur de Duo" at bounding box center [45, 221] width 39 height 7
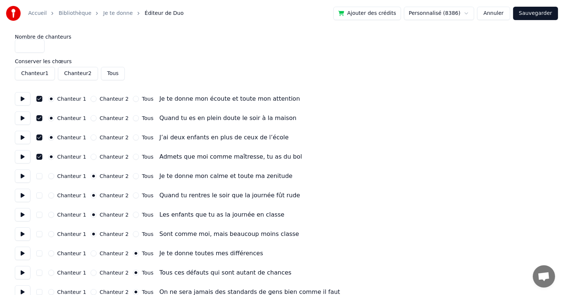
click at [490, 11] on button "Annuler" at bounding box center [493, 13] width 33 height 13
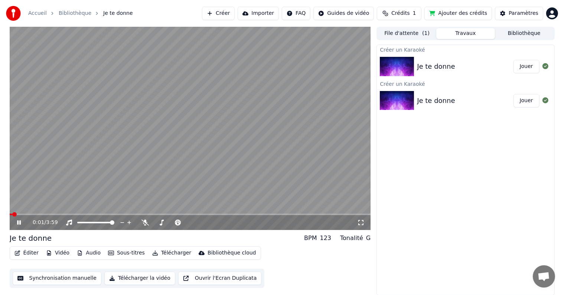
click at [127, 255] on button "Sous-titres" at bounding box center [126, 253] width 43 height 10
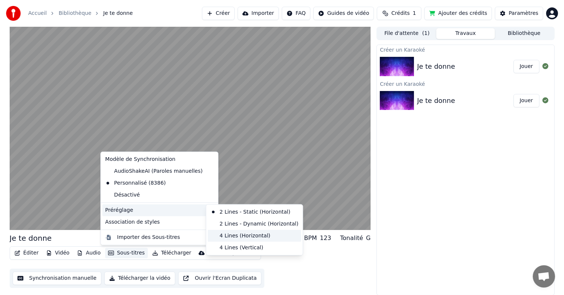
click at [242, 231] on div "4 Lines (Horizontal)" at bounding box center [255, 236] width 94 height 12
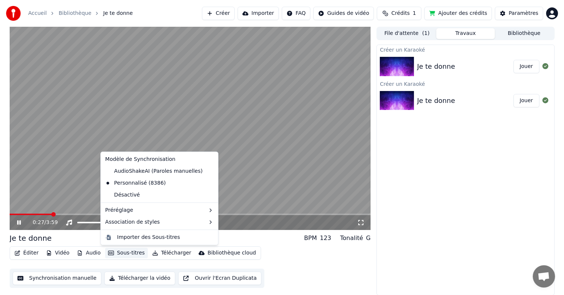
click at [123, 255] on button "Sous-titres" at bounding box center [126, 253] width 43 height 10
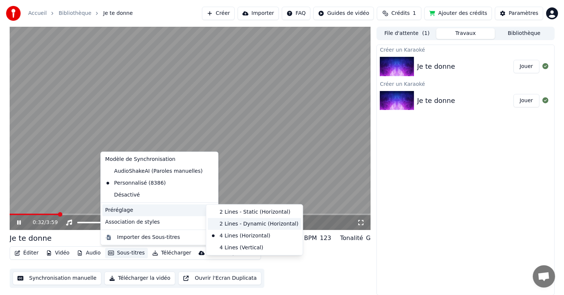
click at [224, 220] on div "2 Lines - Dynamic (Horizontal)" at bounding box center [255, 224] width 94 height 12
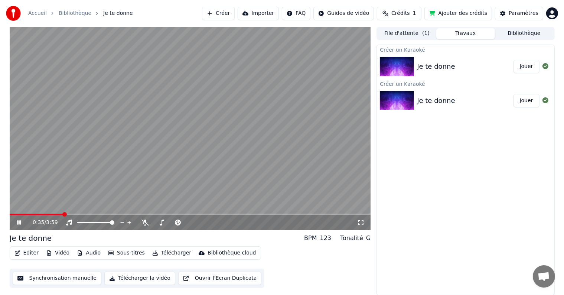
click at [34, 212] on video at bounding box center [190, 128] width 361 height 203
click at [29, 215] on span at bounding box center [20, 214] width 20 height 1
click at [19, 224] on icon at bounding box center [24, 222] width 17 height 6
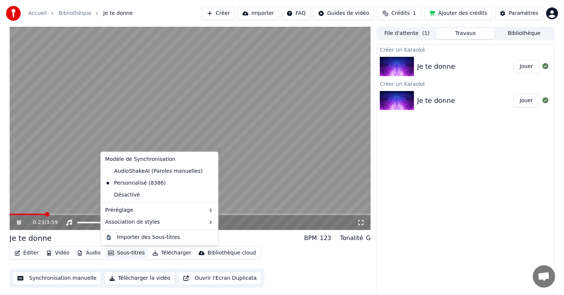
click at [121, 252] on button "Sous-titres" at bounding box center [126, 253] width 43 height 10
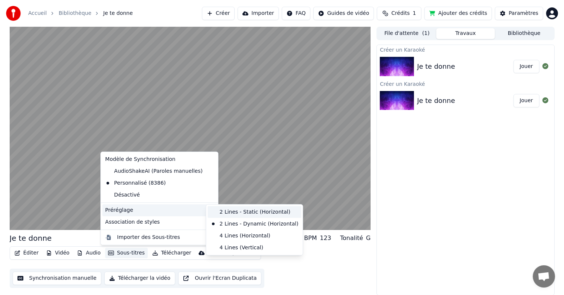
click at [223, 211] on div "2 Lines - Static (Horizontal)" at bounding box center [255, 212] width 94 height 12
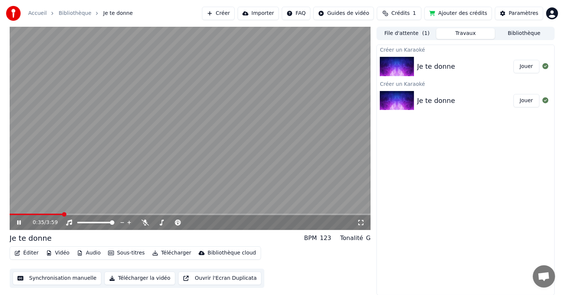
click at [126, 251] on button "Sous-titres" at bounding box center [126, 253] width 43 height 10
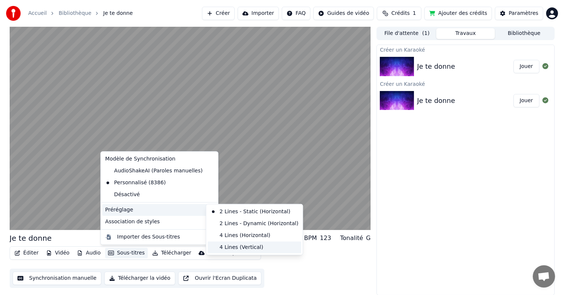
click at [232, 242] on div "4 Lines (Vertical)" at bounding box center [255, 247] width 94 height 12
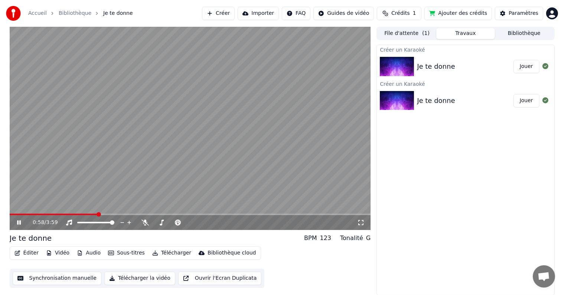
click at [126, 253] on button "Sous-titres" at bounding box center [126, 253] width 43 height 10
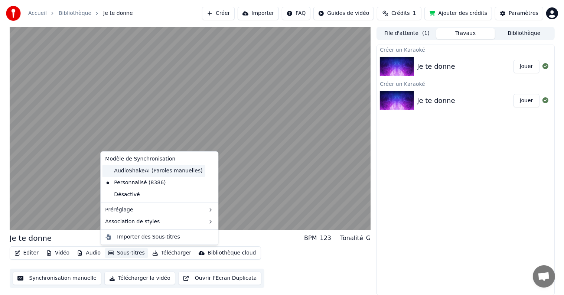
click at [132, 171] on div "AudioShakeAI (Paroles manuelles)" at bounding box center [153, 171] width 103 height 12
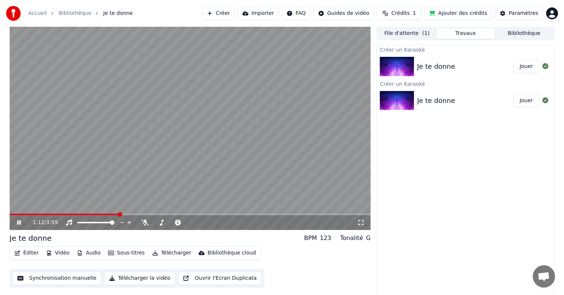
click at [362, 223] on icon at bounding box center [360, 222] width 7 height 6
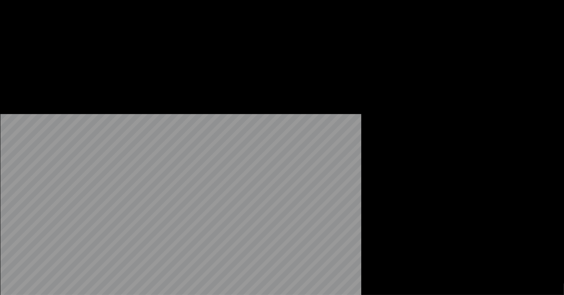
click at [128, 55] on button "Sous-titres" at bounding box center [126, 50] width 43 height 10
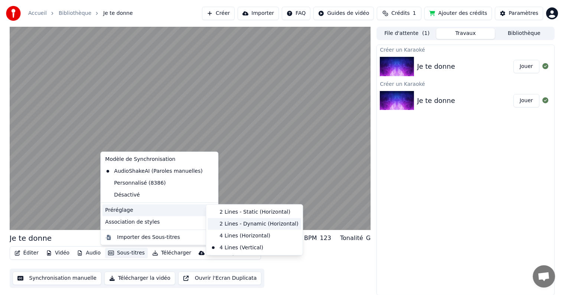
click at [235, 223] on div "2 Lines - Dynamic (Horizontal)" at bounding box center [255, 224] width 94 height 12
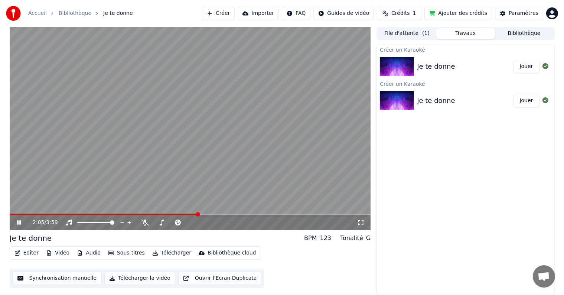
click at [198, 214] on span at bounding box center [190, 214] width 361 height 1
click at [212, 214] on span at bounding box center [190, 214] width 361 height 1
click at [227, 213] on video at bounding box center [190, 128] width 361 height 203
click at [237, 215] on span at bounding box center [190, 214] width 361 height 1
click at [145, 149] on video at bounding box center [190, 128] width 361 height 203
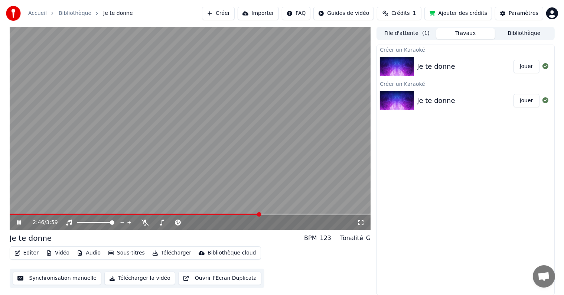
click at [16, 222] on icon at bounding box center [24, 222] width 17 height 6
click at [118, 279] on button "Télécharger la vidéo" at bounding box center [139, 277] width 71 height 13
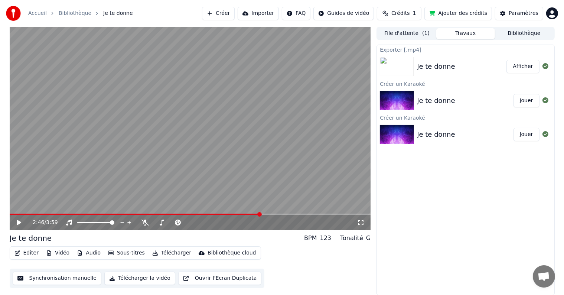
click at [522, 66] on button "Afficher" at bounding box center [522, 66] width 33 height 13
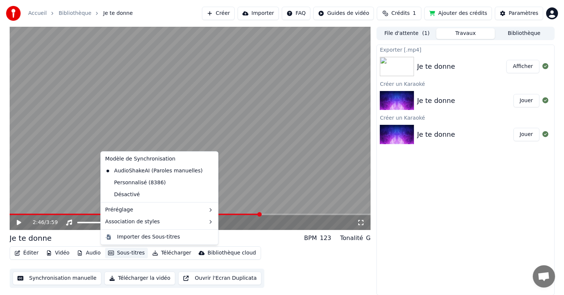
click at [121, 252] on button "Sous-titres" at bounding box center [126, 253] width 43 height 10
click at [148, 180] on div "Personnalisé (8386)" at bounding box center [135, 183] width 66 height 12
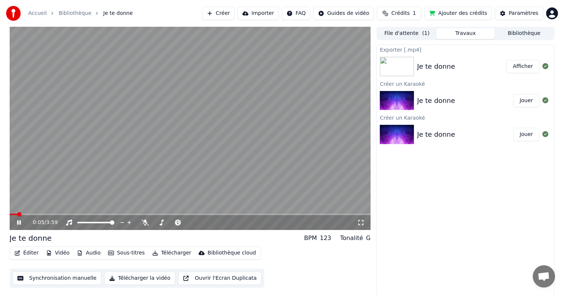
click at [16, 214] on span at bounding box center [13, 214] width 7 height 1
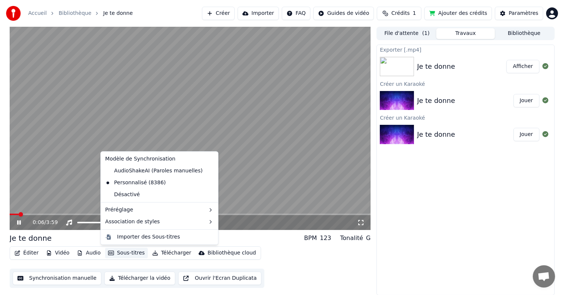
click at [119, 251] on button "Sous-titres" at bounding box center [126, 253] width 43 height 10
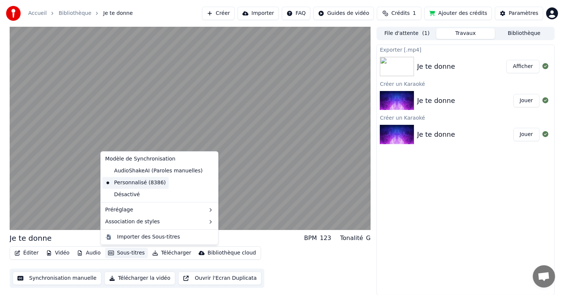
click at [147, 181] on div "Personnalisé (8386)" at bounding box center [135, 183] width 66 height 12
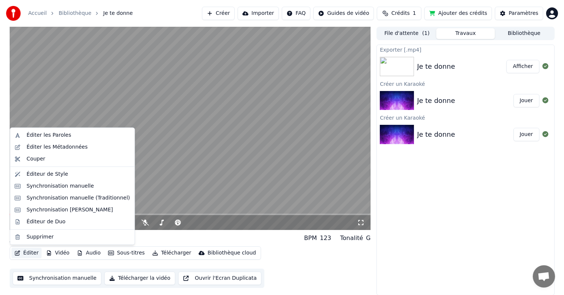
click at [22, 253] on button "Éditer" at bounding box center [27, 253] width 30 height 10
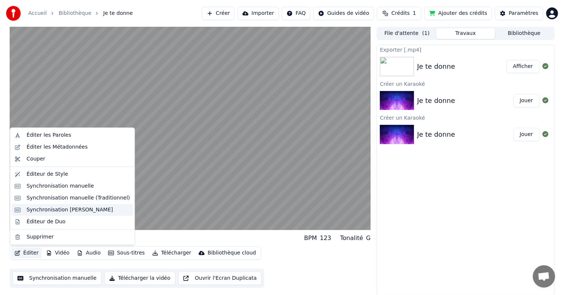
click at [92, 208] on div "Synchronisation [PERSON_NAME]" at bounding box center [69, 209] width 87 height 7
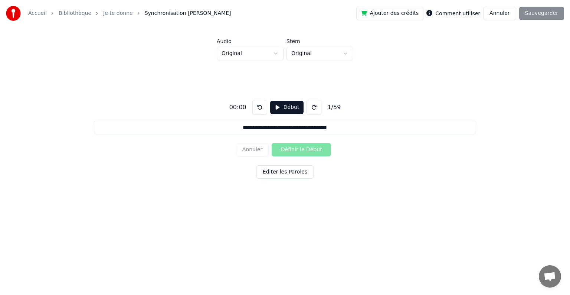
click at [288, 108] on button "Début" at bounding box center [287, 107] width 34 height 13
click at [286, 108] on button "Pause" at bounding box center [286, 107] width 33 height 13
click at [290, 175] on button "Éditer les Paroles" at bounding box center [285, 171] width 57 height 13
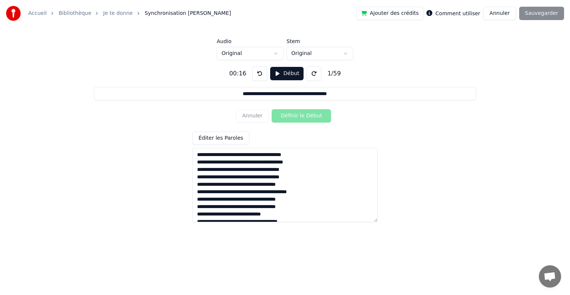
click at [254, 74] on button at bounding box center [259, 73] width 15 height 15
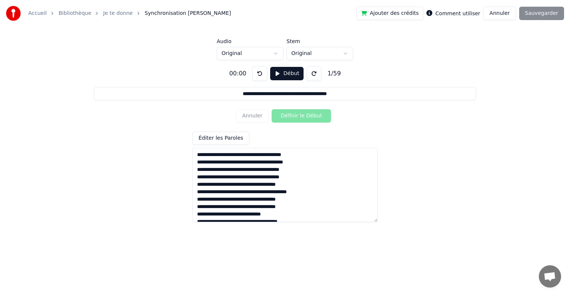
click at [254, 74] on button at bounding box center [259, 73] width 15 height 15
click at [282, 70] on button "Début" at bounding box center [287, 73] width 34 height 13
click at [279, 74] on button "Pause" at bounding box center [286, 73] width 33 height 13
click at [279, 74] on button "Début" at bounding box center [287, 73] width 34 height 13
click at [293, 116] on button "Définir le Début" at bounding box center [301, 115] width 59 height 13
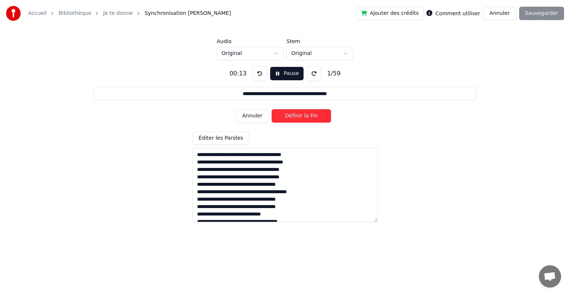
click at [256, 119] on button "Annuler" at bounding box center [252, 115] width 33 height 13
click at [505, 16] on button "Annuler" at bounding box center [499, 13] width 33 height 13
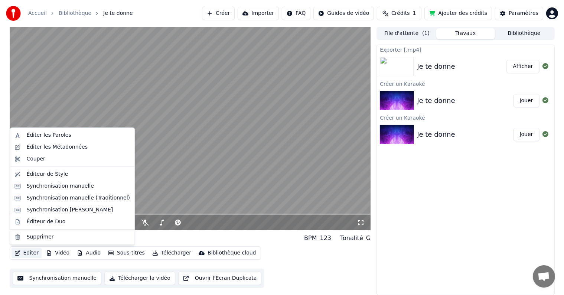
click at [23, 252] on button "Éditer" at bounding box center [27, 253] width 30 height 10
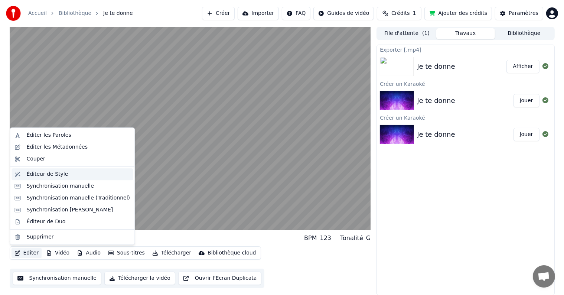
click at [43, 176] on div "Éditeur de Style" at bounding box center [47, 173] width 42 height 7
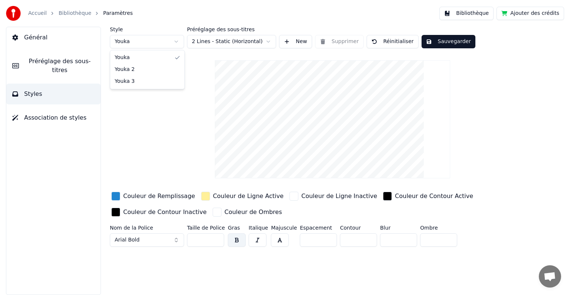
click at [177, 43] on html "Accueil Bibliothèque Paramètres Bibliothèque Ajouter des crédits Général Prérég…" at bounding box center [285, 147] width 570 height 295
click at [160, 38] on html "Accueil Bibliothèque Paramètres Bibliothèque Ajouter des crédits Général Prérég…" at bounding box center [285, 147] width 570 height 295
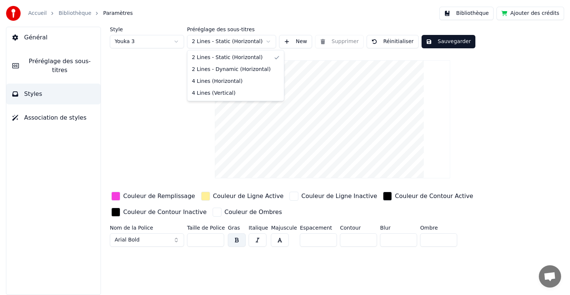
click at [219, 42] on html "Accueil Bibliothèque Paramètres Bibliothèque Ajouter des crédits Général Prérég…" at bounding box center [285, 147] width 570 height 295
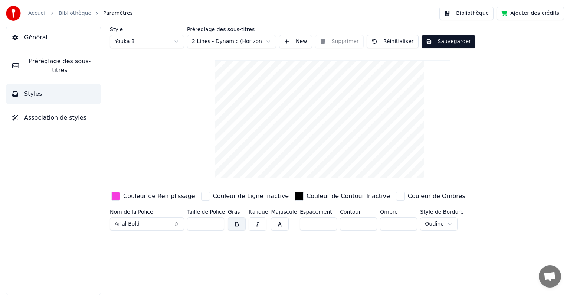
click at [62, 59] on span "Préréglage des sous-titres" at bounding box center [60, 66] width 70 height 18
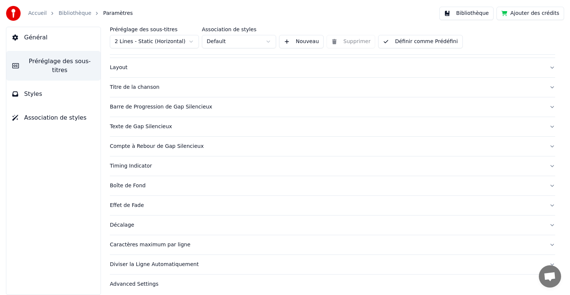
scroll to position [35, 0]
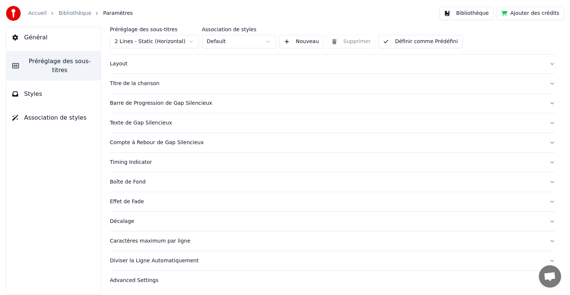
click at [176, 242] on div "Caractères maximum par ligne" at bounding box center [327, 240] width 434 height 7
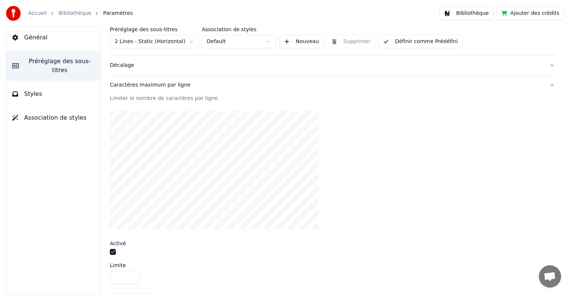
scroll to position [252, 0]
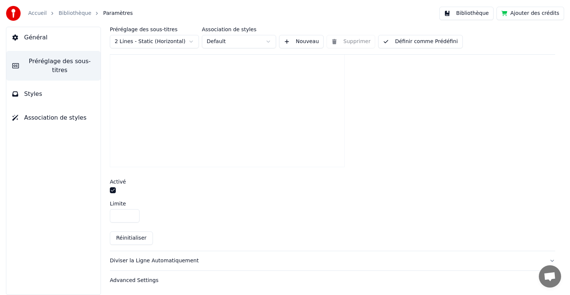
click at [133, 213] on input "**" at bounding box center [125, 215] width 30 height 13
click at [132, 216] on input "**" at bounding box center [125, 215] width 30 height 13
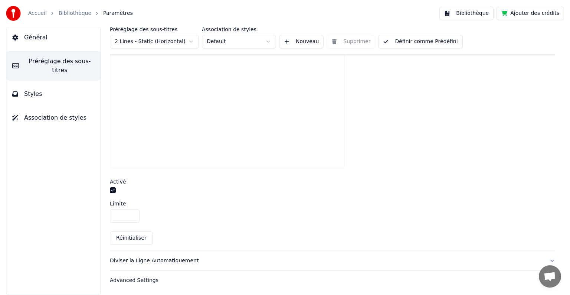
click at [132, 216] on input "**" at bounding box center [125, 215] width 30 height 13
click at [122, 234] on button "Réinitialiser" at bounding box center [131, 237] width 43 height 13
click at [132, 216] on input "**" at bounding box center [125, 215] width 30 height 13
type input "**"
click at [132, 216] on input "**" at bounding box center [125, 215] width 30 height 13
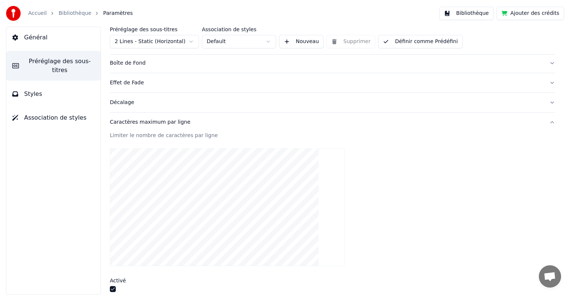
scroll to position [0, 0]
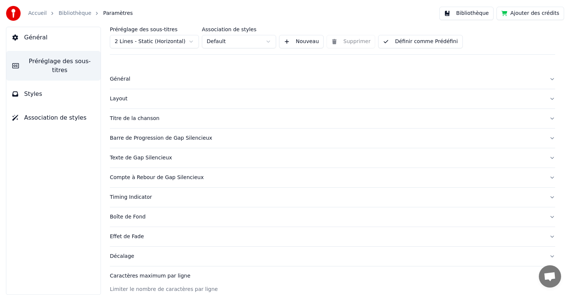
click at [37, 36] on span "Général" at bounding box center [35, 37] width 23 height 9
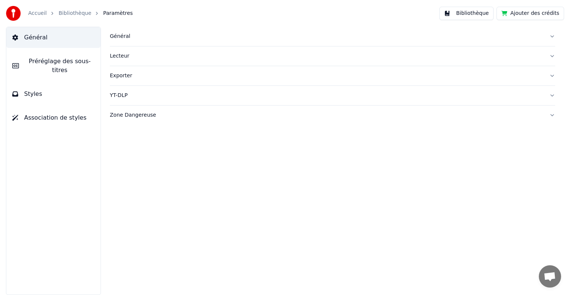
click at [56, 60] on span "Préréglage des sous-titres" at bounding box center [60, 66] width 70 height 18
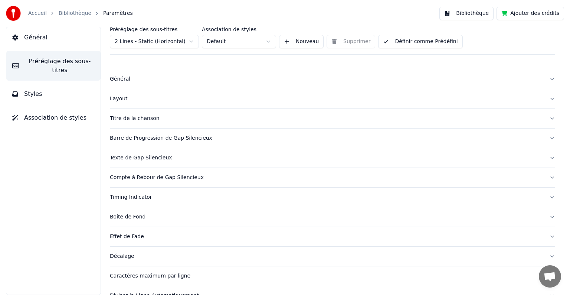
click at [35, 33] on span "Général" at bounding box center [35, 37] width 23 height 9
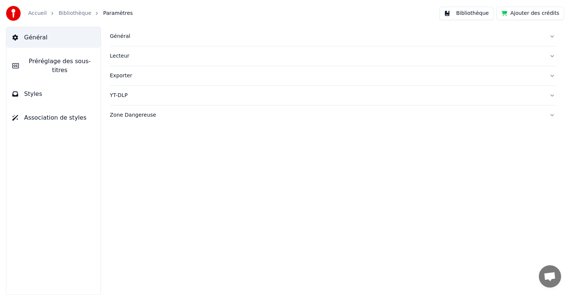
click at [38, 12] on link "Accueil" at bounding box center [37, 13] width 19 height 7
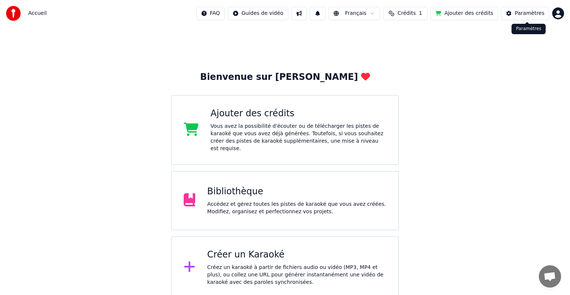
click at [522, 11] on div "Paramètres" at bounding box center [530, 13] width 30 height 7
click at [261, 201] on div "Accédez et gérez toutes les pistes de karaoké que vous avez créées. Modifiez, o…" at bounding box center [296, 208] width 179 height 15
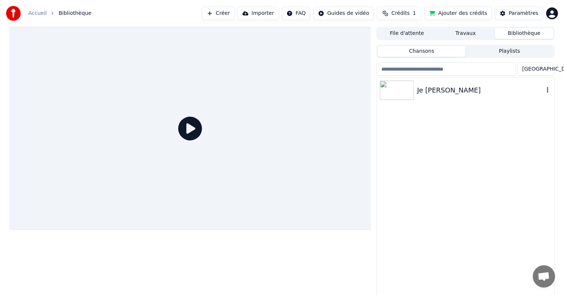
click at [394, 95] on img at bounding box center [397, 90] width 34 height 19
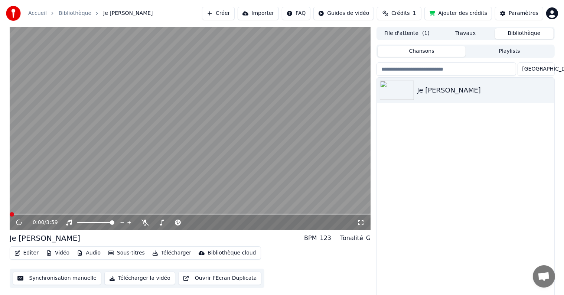
click at [74, 279] on button "Synchronisation manuelle" at bounding box center [57, 277] width 89 height 13
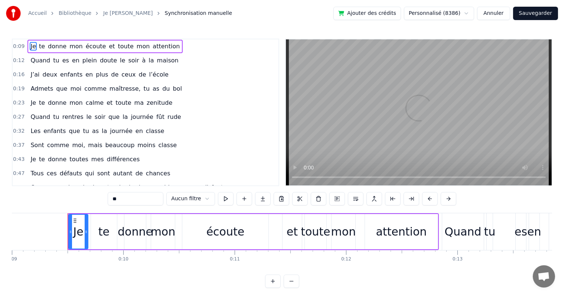
scroll to position [0, 1021]
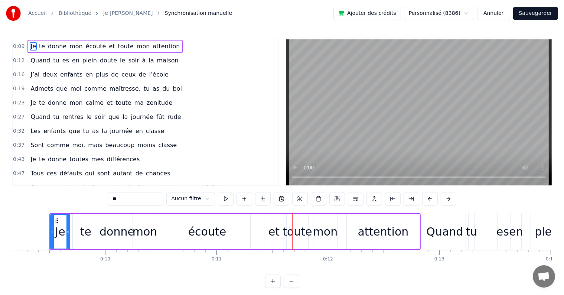
click at [495, 14] on button "Annuler" at bounding box center [493, 13] width 33 height 13
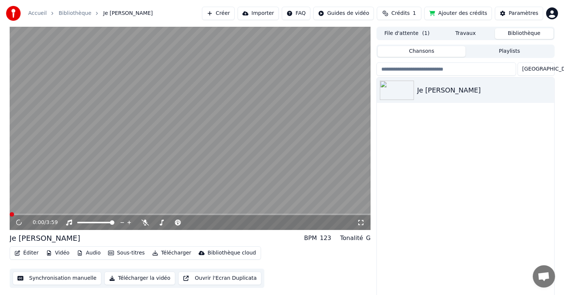
click at [38, 277] on button "Synchronisation manuelle" at bounding box center [57, 277] width 89 height 13
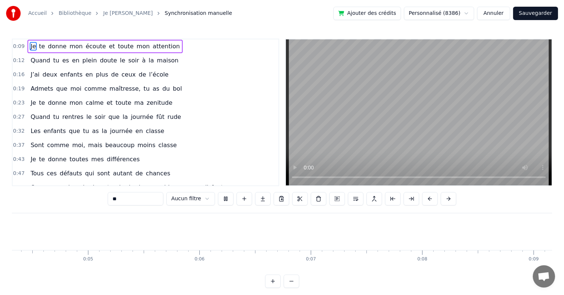
scroll to position [0, 339]
click at [205, 199] on html "Accueil Bibliothèque Je te donne Synchronisation manuelle Ajouter des crédits P…" at bounding box center [282, 150] width 564 height 300
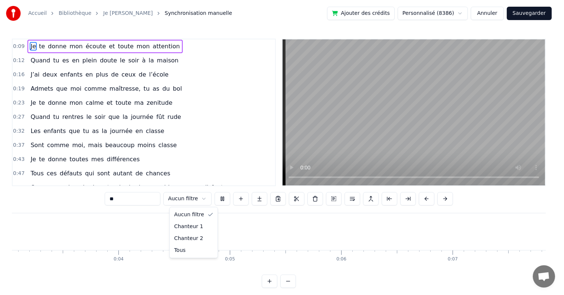
click at [205, 199] on html "Accueil Bibliothèque Je te donne Synchronisation manuelle Ajouter des crédits P…" at bounding box center [282, 150] width 564 height 300
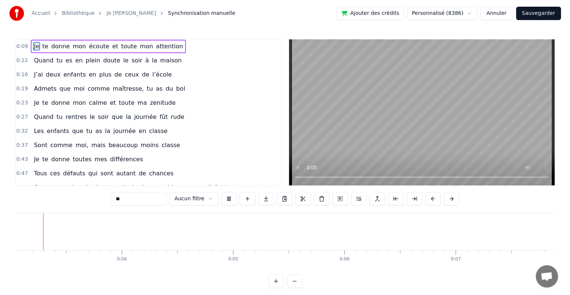
scroll to position [0, 135]
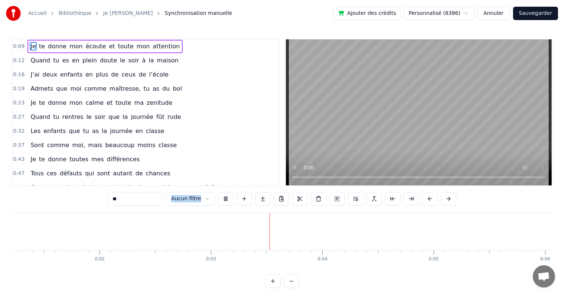
click at [205, 199] on html "Accueil Bibliothèque Je te donne Synchronisation manuelle Ajouter des crédits P…" at bounding box center [282, 150] width 564 height 300
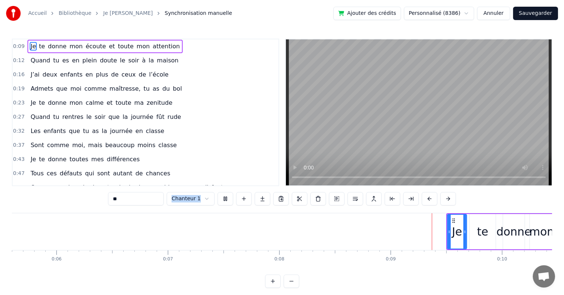
click at [242, 173] on div "0:09 Je te donne mon écoute et toute mon attention 0:12 Quand tu es en plein do…" at bounding box center [282, 112] width 540 height 147
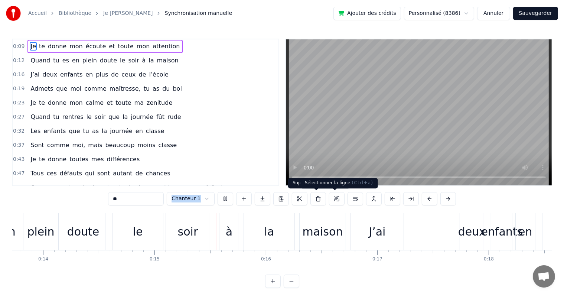
scroll to position [0, 1606]
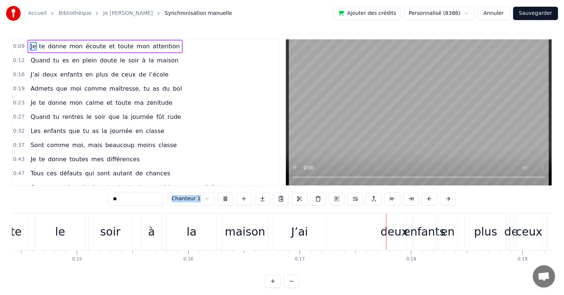
click at [501, 14] on button "Annuler" at bounding box center [493, 13] width 33 height 13
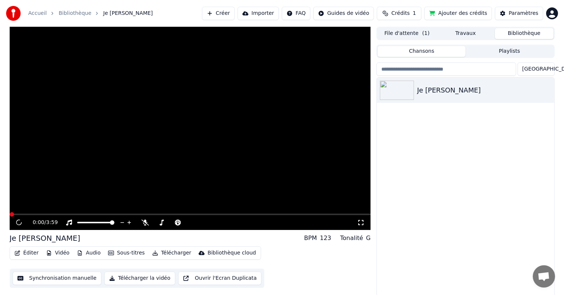
click at [501, 14] on button "Paramètres" at bounding box center [519, 13] width 48 height 13
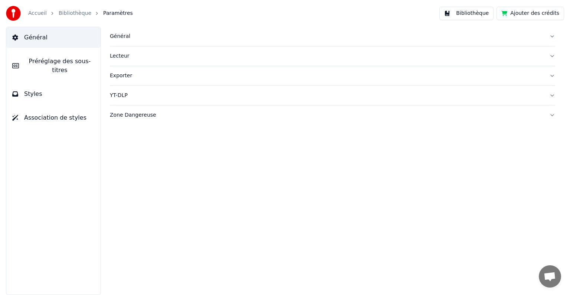
click at [35, 11] on link "Accueil" at bounding box center [37, 13] width 19 height 7
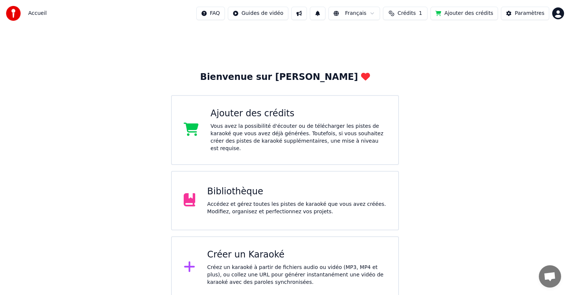
click at [259, 186] on div "Bibliothèque" at bounding box center [296, 192] width 179 height 12
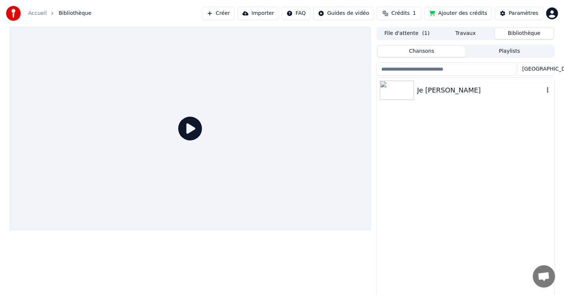
click at [407, 93] on img at bounding box center [397, 90] width 34 height 19
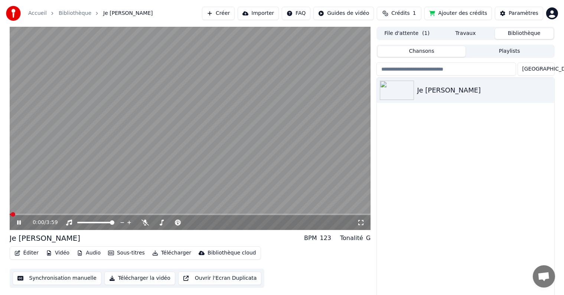
click at [17, 223] on icon at bounding box center [24, 222] width 17 height 6
click at [43, 278] on button "Synchronisation manuelle" at bounding box center [57, 277] width 89 height 13
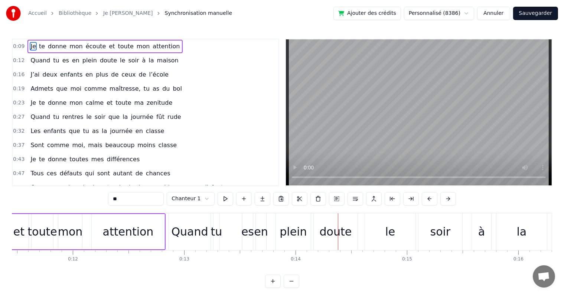
scroll to position [0, 1321]
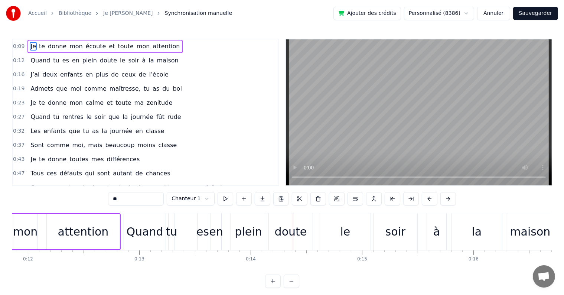
click at [141, 235] on div "Quand" at bounding box center [144, 231] width 37 height 17
type input "*****"
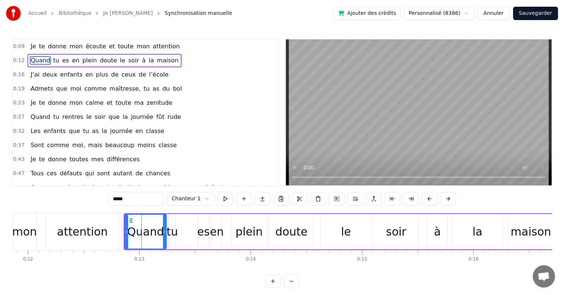
click at [126, 227] on div at bounding box center [126, 232] width 3 height 34
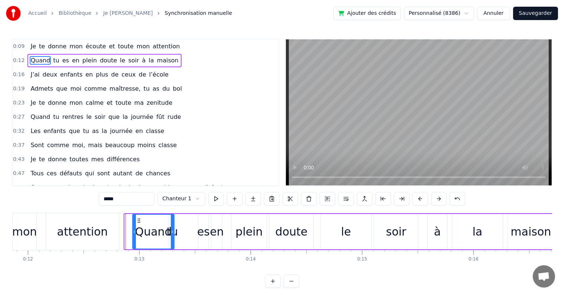
drag, startPoint x: 129, startPoint y: 218, endPoint x: 137, endPoint y: 219, distance: 8.4
click at [137, 219] on icon at bounding box center [139, 221] width 6 height 6
click at [185, 229] on div "Quand tu es en plein doute le soir à la maison" at bounding box center [343, 231] width 423 height 37
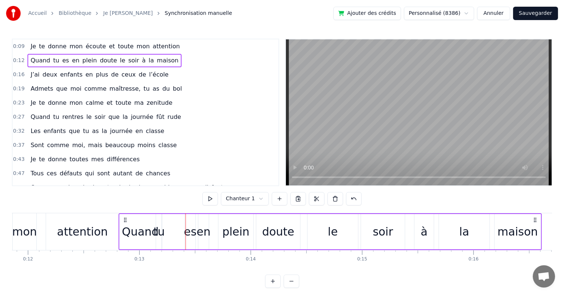
drag, startPoint x: 137, startPoint y: 220, endPoint x: 124, endPoint y: 219, distance: 13.0
click at [124, 219] on icon at bounding box center [125, 220] width 6 height 6
click at [159, 229] on div "tu" at bounding box center [159, 231] width 12 height 17
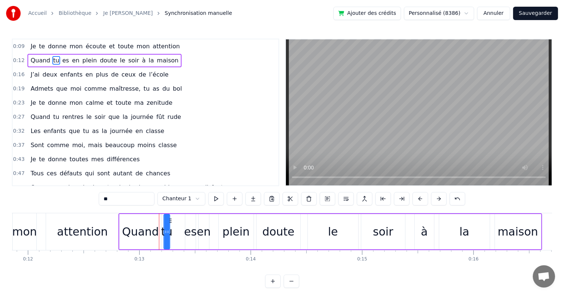
drag, startPoint x: 163, startPoint y: 221, endPoint x: 171, endPoint y: 221, distance: 7.4
click at [171, 221] on icon at bounding box center [170, 221] width 6 height 6
click at [133, 217] on div "Quand" at bounding box center [141, 231] width 42 height 35
type input "*****"
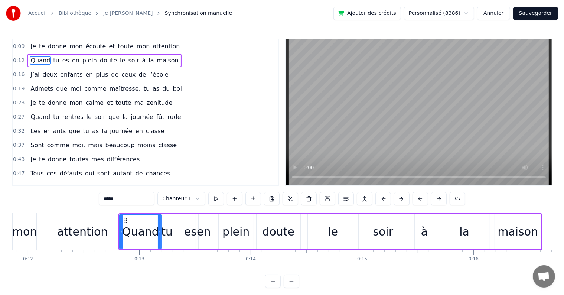
click at [180, 227] on div "Quand tu es en plein doute le soir à la maison" at bounding box center [329, 231] width 423 height 37
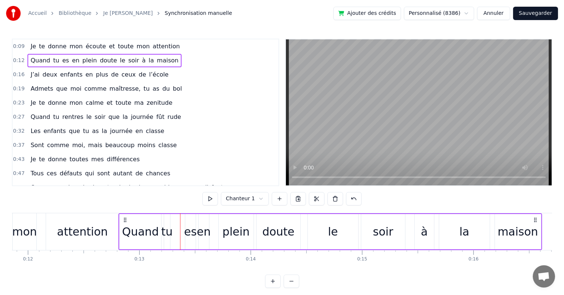
click at [133, 227] on div "Quand" at bounding box center [140, 231] width 37 height 17
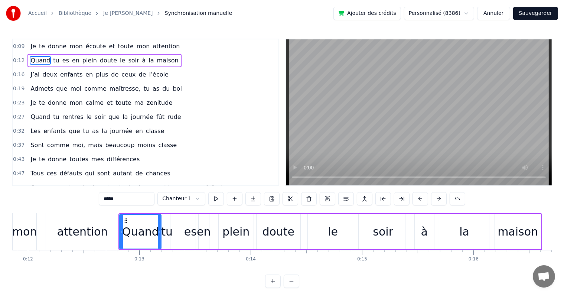
click at [180, 232] on div "Quand tu es en plein doute le soir à la maison" at bounding box center [329, 231] width 423 height 37
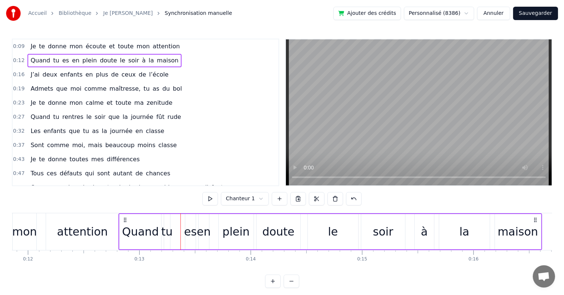
click at [125, 230] on div "Quand" at bounding box center [140, 231] width 37 height 17
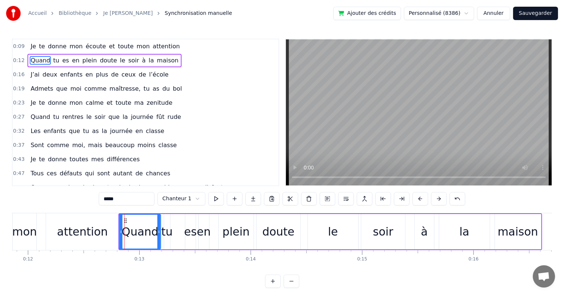
click at [126, 221] on icon at bounding box center [126, 221] width 6 height 6
drag, startPoint x: 407, startPoint y: 212, endPoint x: 452, endPoint y: 212, distance: 45.3
click at [452, 212] on div "0:09 Je te donne mon écoute et toute mon attention 0:12 Quand tu es en plein do…" at bounding box center [282, 163] width 540 height 249
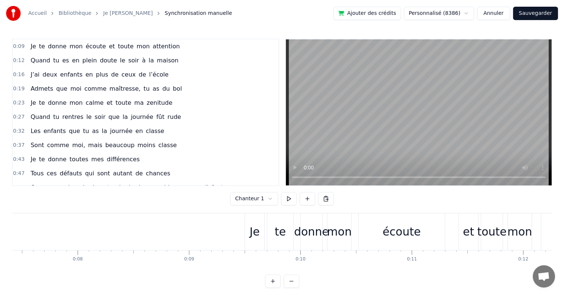
scroll to position [0, 0]
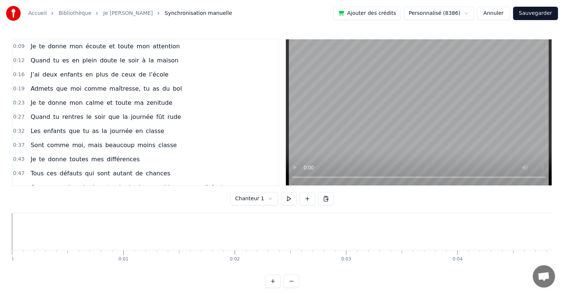
click at [265, 177] on div "0:09 Je te donne mon écoute et toute mon attention 0:12 Quand tu es en plein do…" at bounding box center [282, 112] width 540 height 147
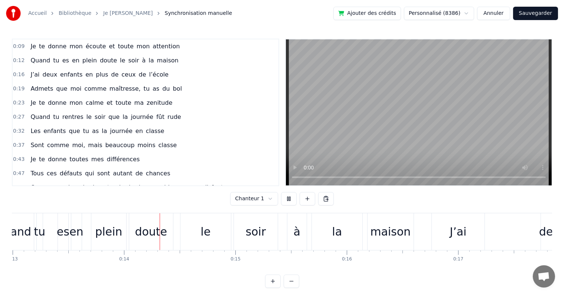
scroll to position [0, 1467]
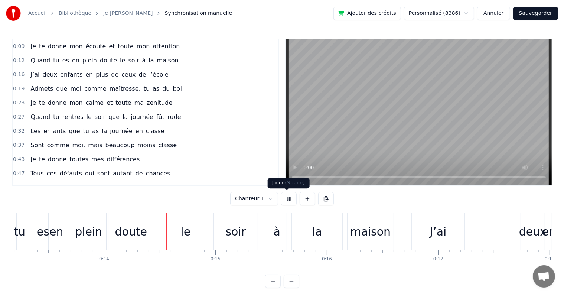
click at [282, 203] on button at bounding box center [289, 198] width 16 height 13
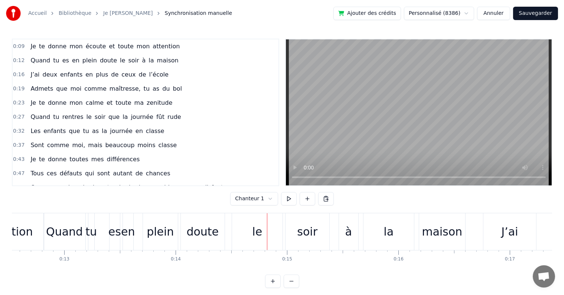
scroll to position [0, 1426]
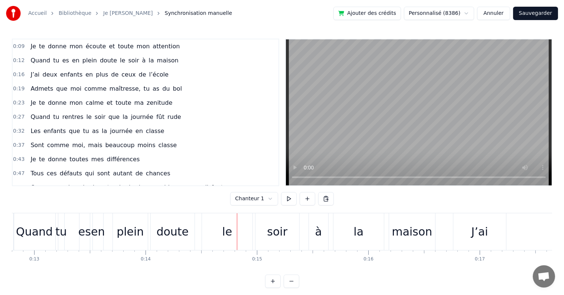
click at [34, 242] on div "Quand" at bounding box center [35, 231] width 42 height 37
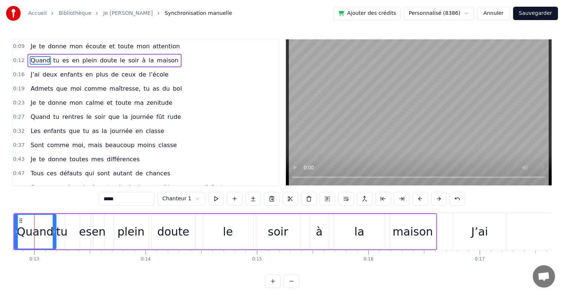
scroll to position [0, 1411]
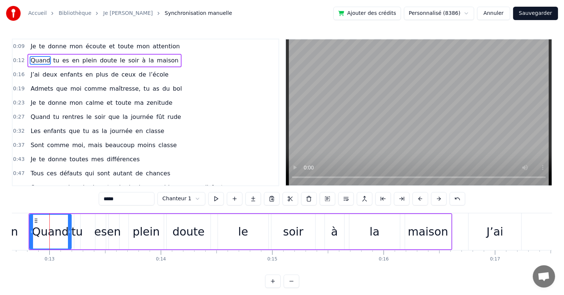
drag, startPoint x: 39, startPoint y: 213, endPoint x: 49, endPoint y: 214, distance: 10.5
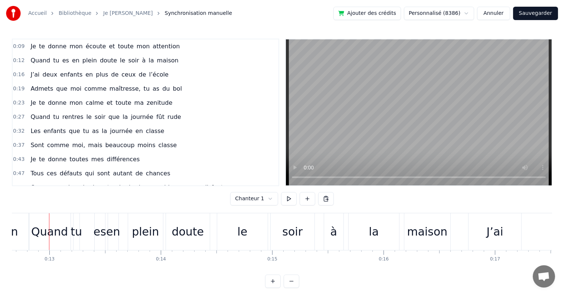
click at [30, 218] on div "Quand" at bounding box center [50, 231] width 42 height 37
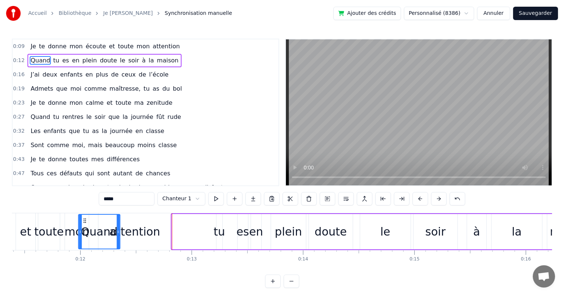
scroll to position [0, 1262]
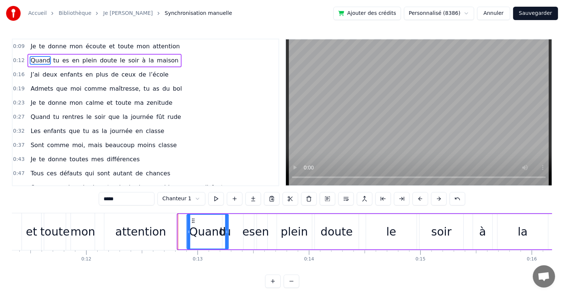
drag, startPoint x: 54, startPoint y: 222, endPoint x: 192, endPoint y: 223, distance: 138.1
click at [192, 223] on div "Quand" at bounding box center [207, 232] width 41 height 34
click at [229, 238] on div "tu" at bounding box center [225, 231] width 12 height 17
type input "**"
drag, startPoint x: 229, startPoint y: 221, endPoint x: 238, endPoint y: 221, distance: 8.9
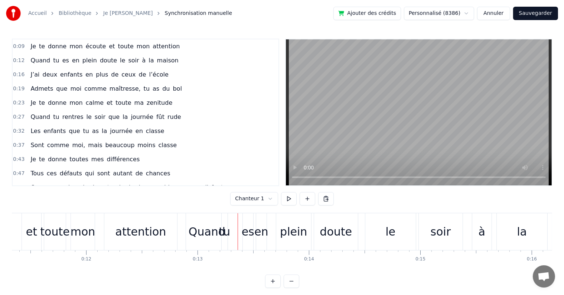
click at [224, 220] on div "tu" at bounding box center [225, 231] width 6 height 37
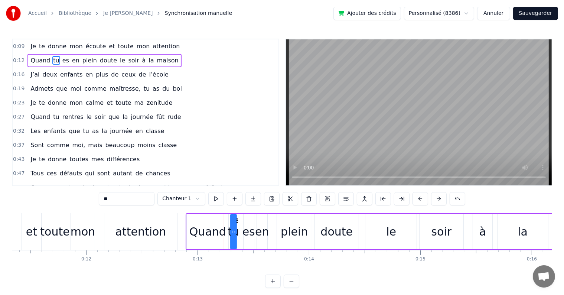
drag, startPoint x: 229, startPoint y: 221, endPoint x: 237, endPoint y: 221, distance: 8.2
click at [237, 222] on circle at bounding box center [237, 222] width 0 height 0
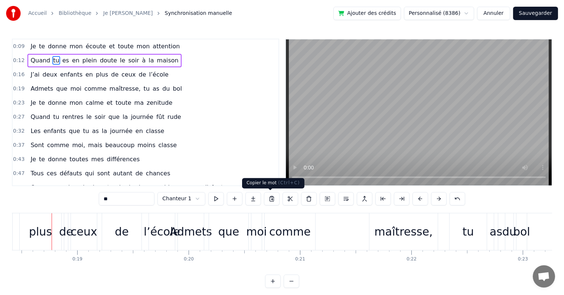
scroll to position [0, 2054]
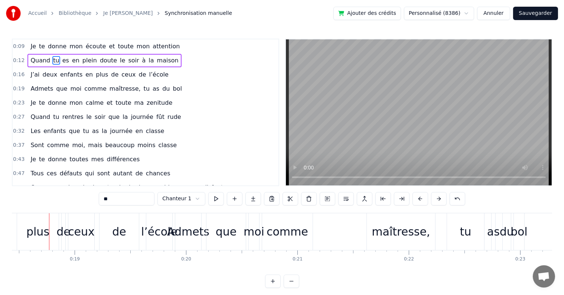
click at [33, 62] on span "Quand" at bounding box center [40, 60] width 21 height 9
type input "*****"
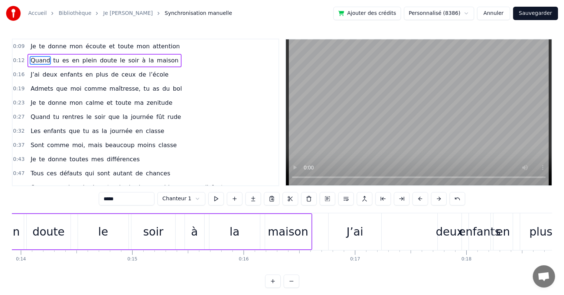
scroll to position [0, 1399]
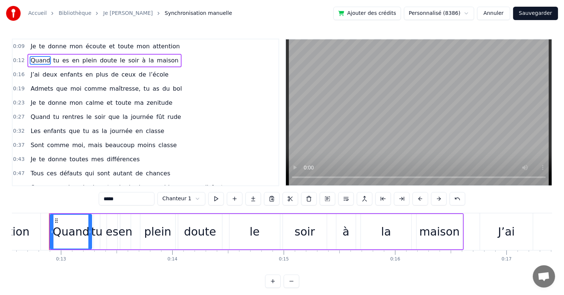
click at [19, 74] on span "0:16" at bounding box center [19, 74] width 12 height 7
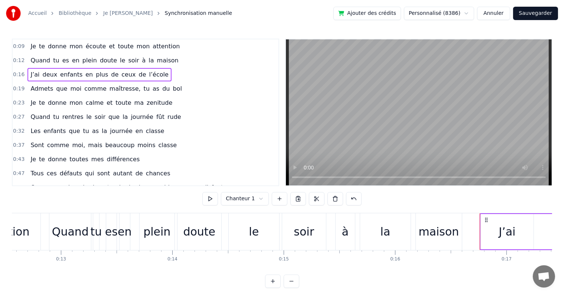
click at [538, 15] on button "Sauvegarder" at bounding box center [535, 13] width 45 height 13
